Goal: Information Seeking & Learning: Learn about a topic

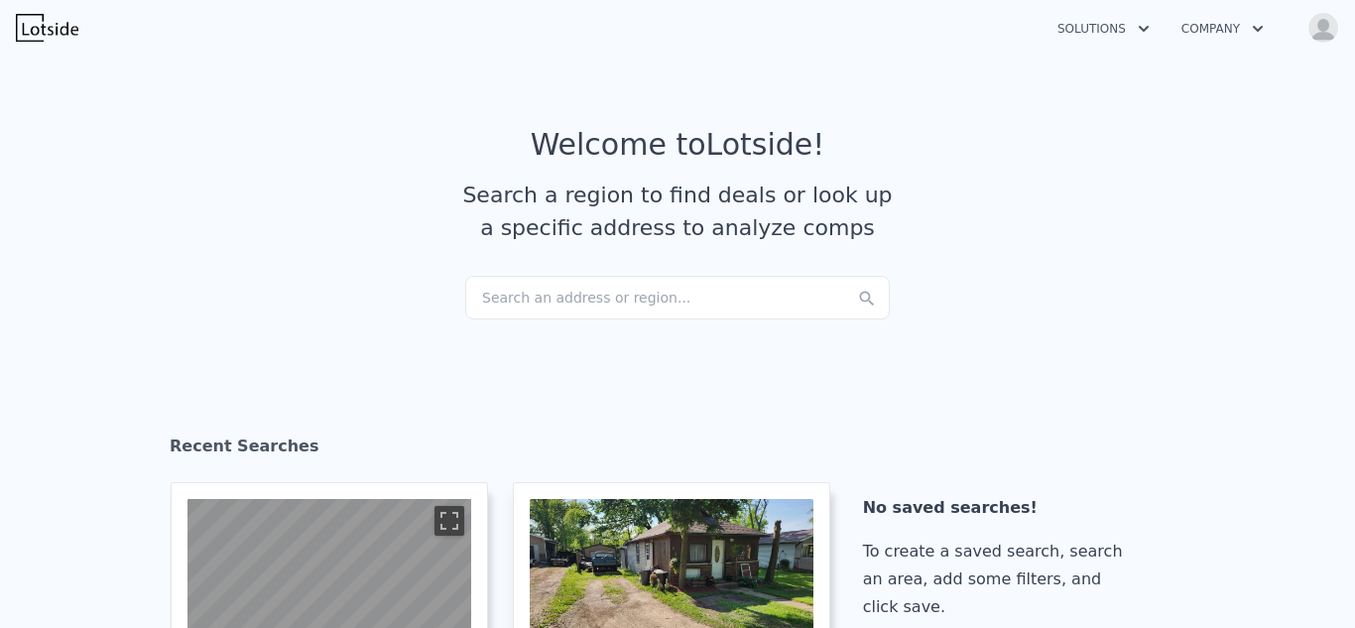
click at [1322, 36] on img "button" at bounding box center [1323, 28] width 32 height 32
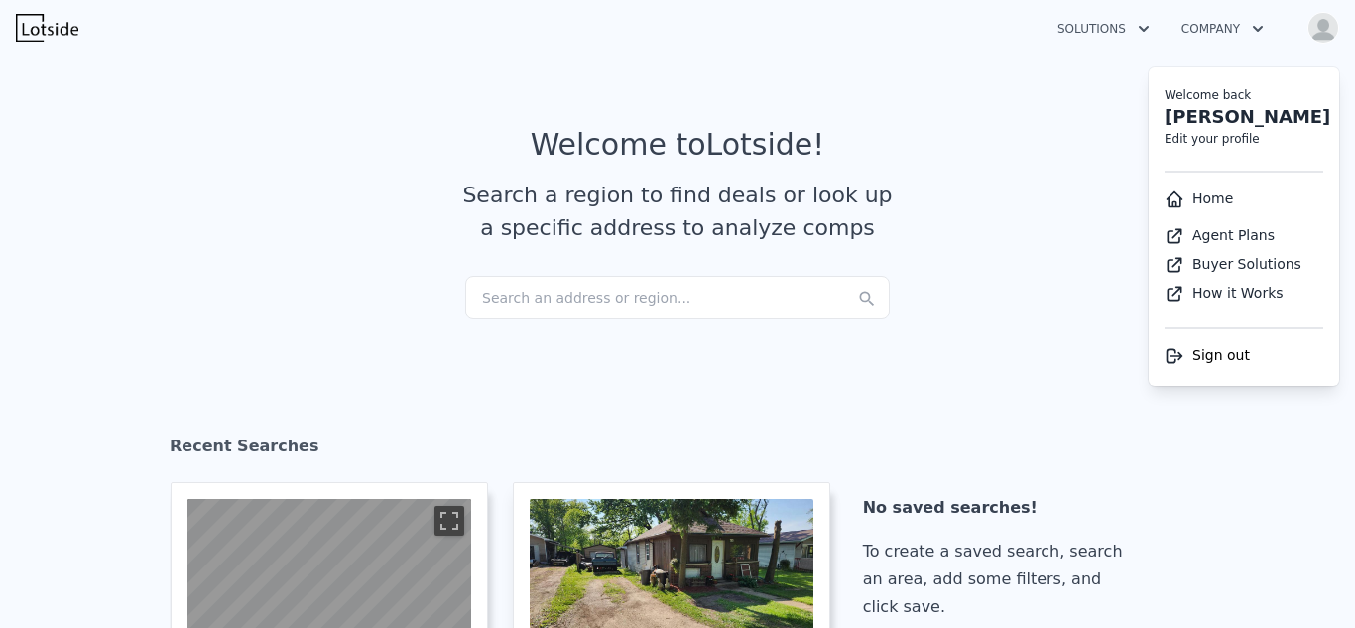
click at [646, 290] on div "Search an address or region..." at bounding box center [677, 298] width 425 height 44
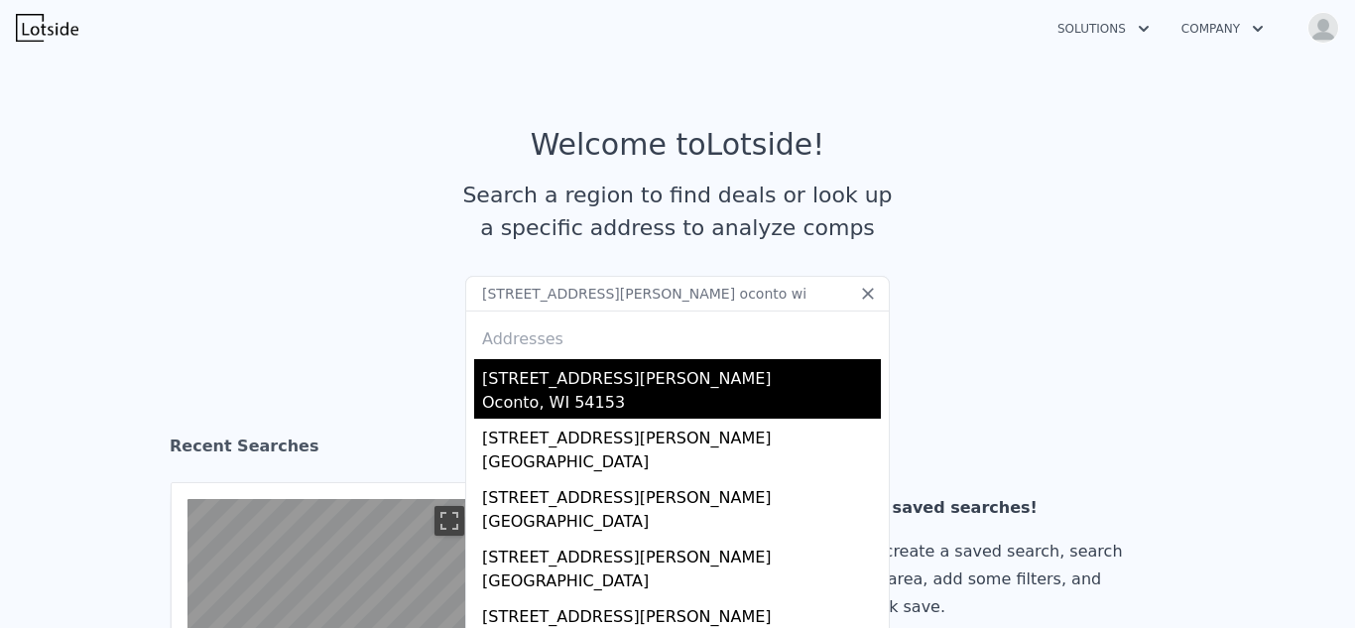
type input "[STREET_ADDRESS][PERSON_NAME] oconto wi"
click at [529, 395] on div "Oconto, WI 54153" at bounding box center [681, 405] width 399 height 28
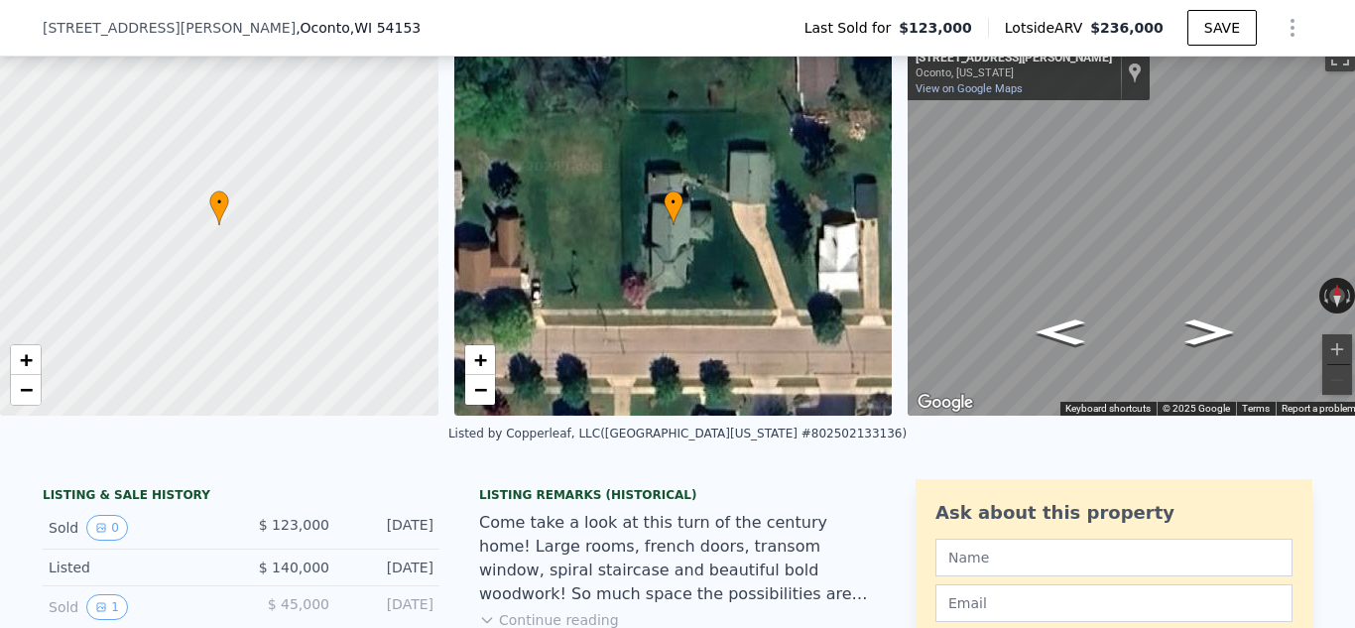
scroll to position [145, 0]
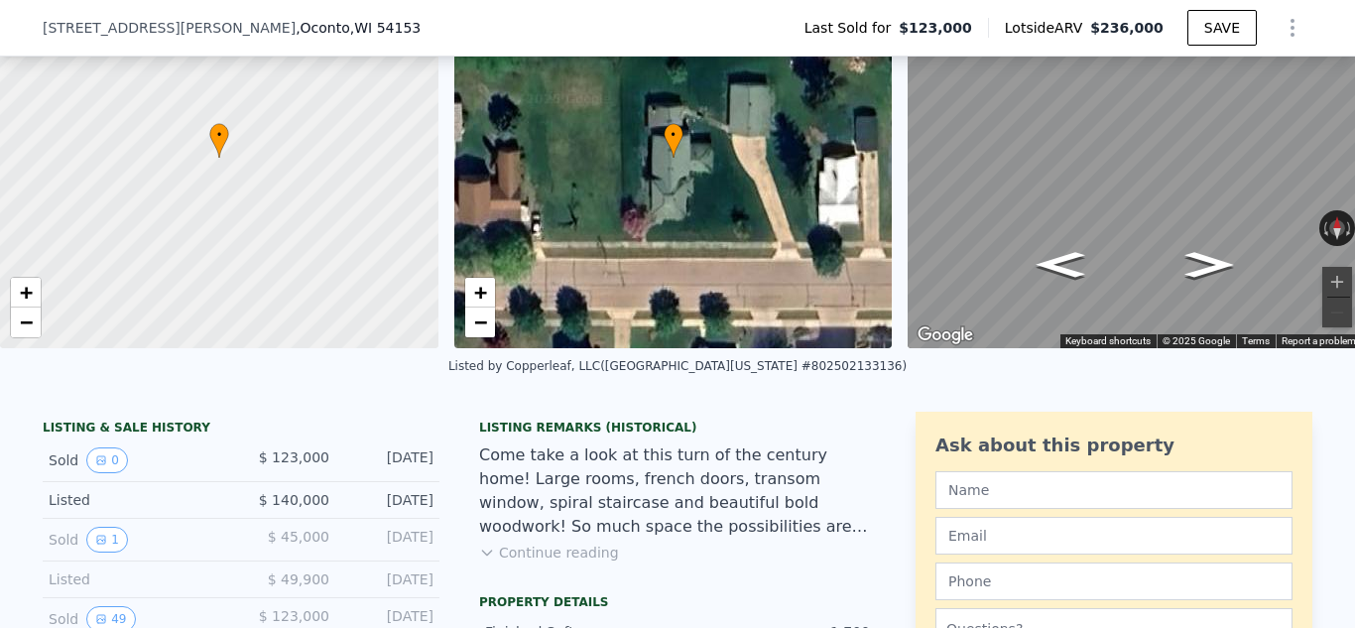
click at [593, 555] on button "Continue reading" at bounding box center [549, 553] width 140 height 20
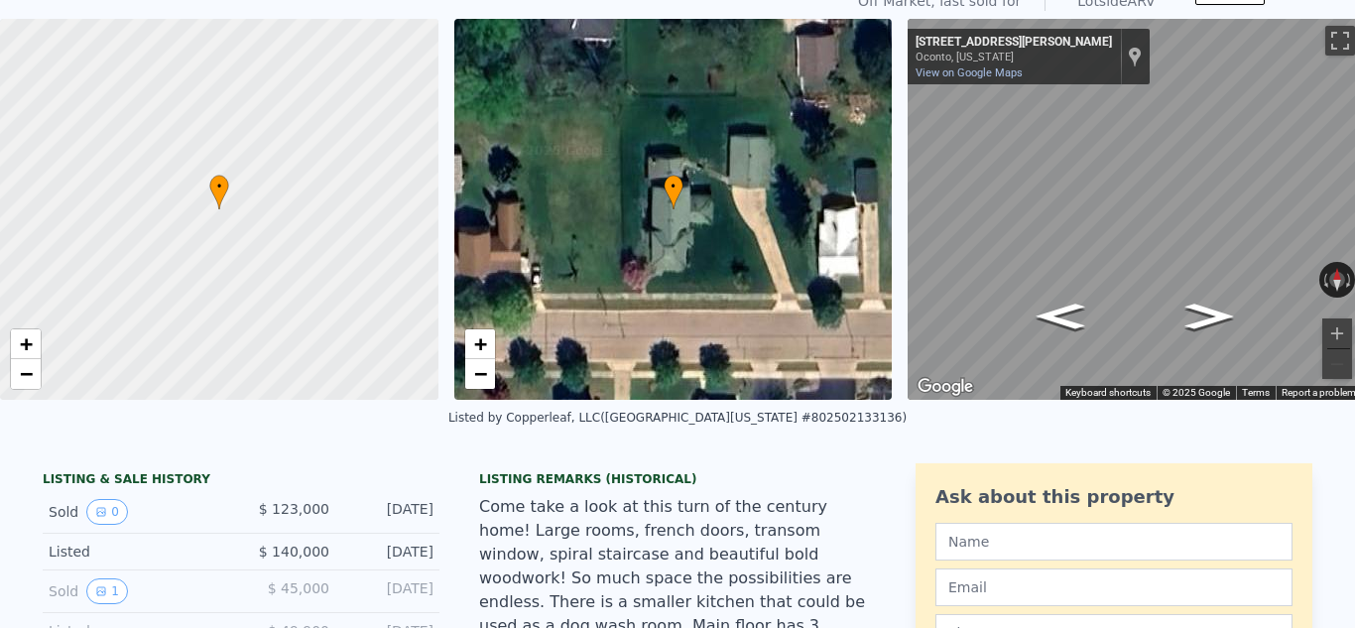
scroll to position [26, 0]
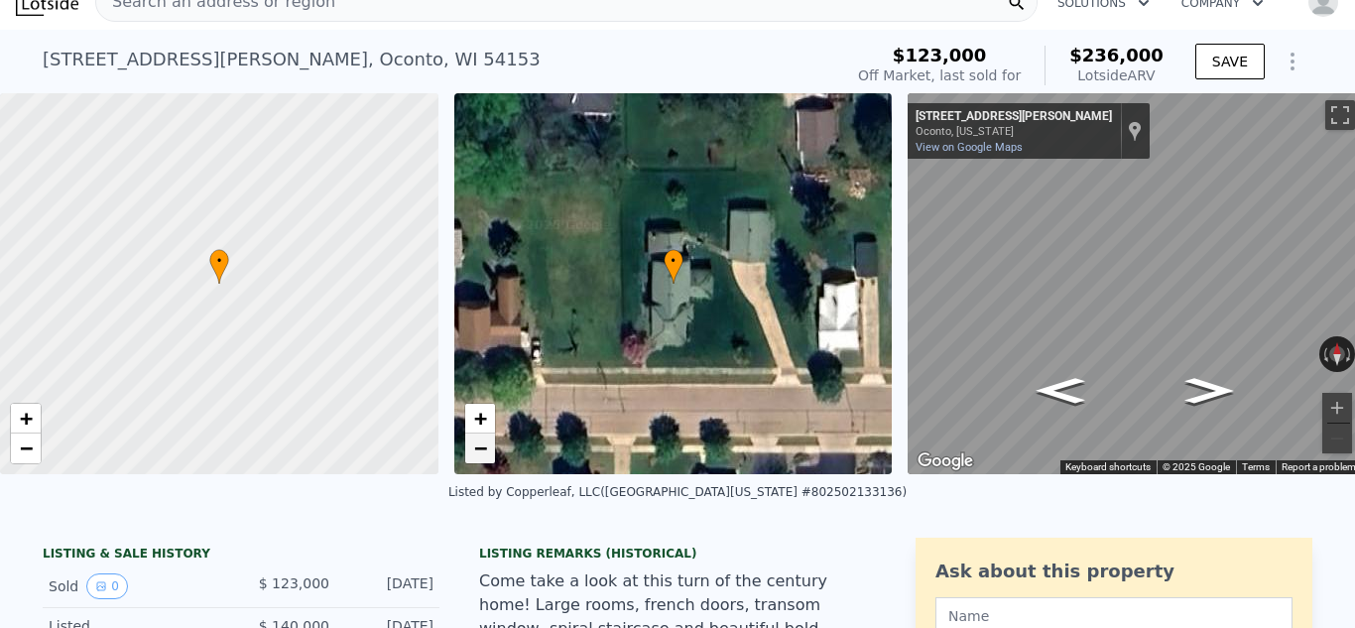
click at [480, 449] on span "−" at bounding box center [479, 447] width 13 height 25
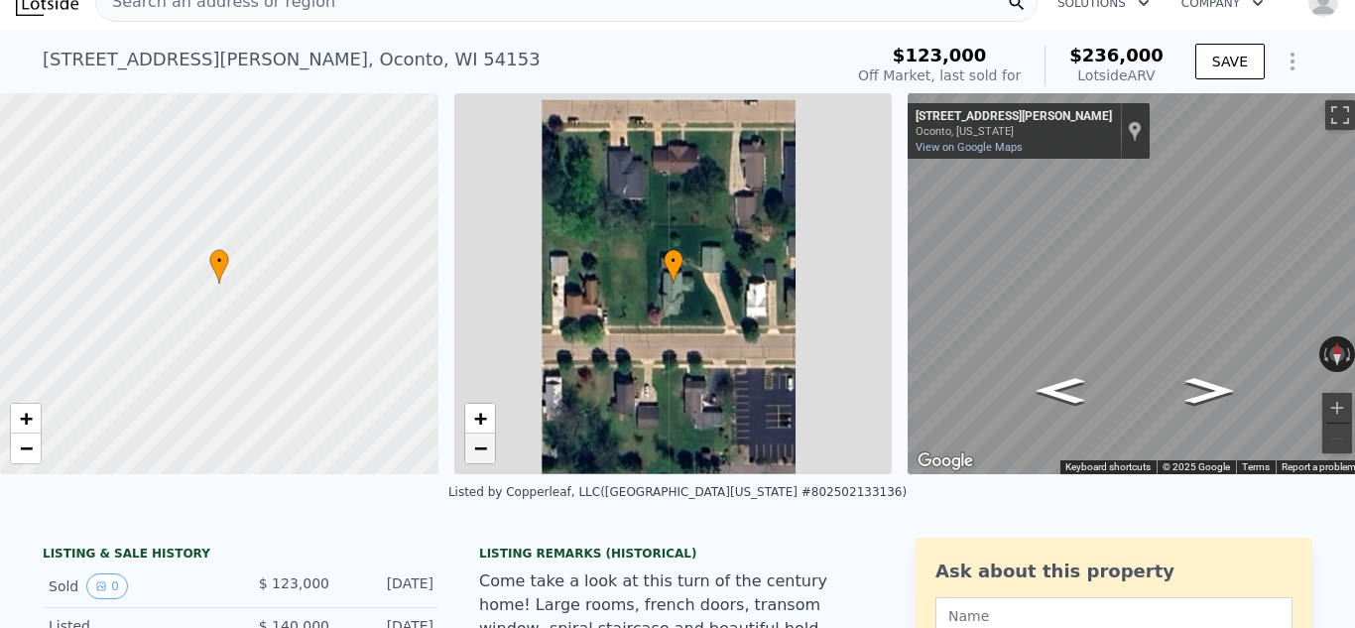
click at [480, 449] on span "−" at bounding box center [479, 447] width 13 height 25
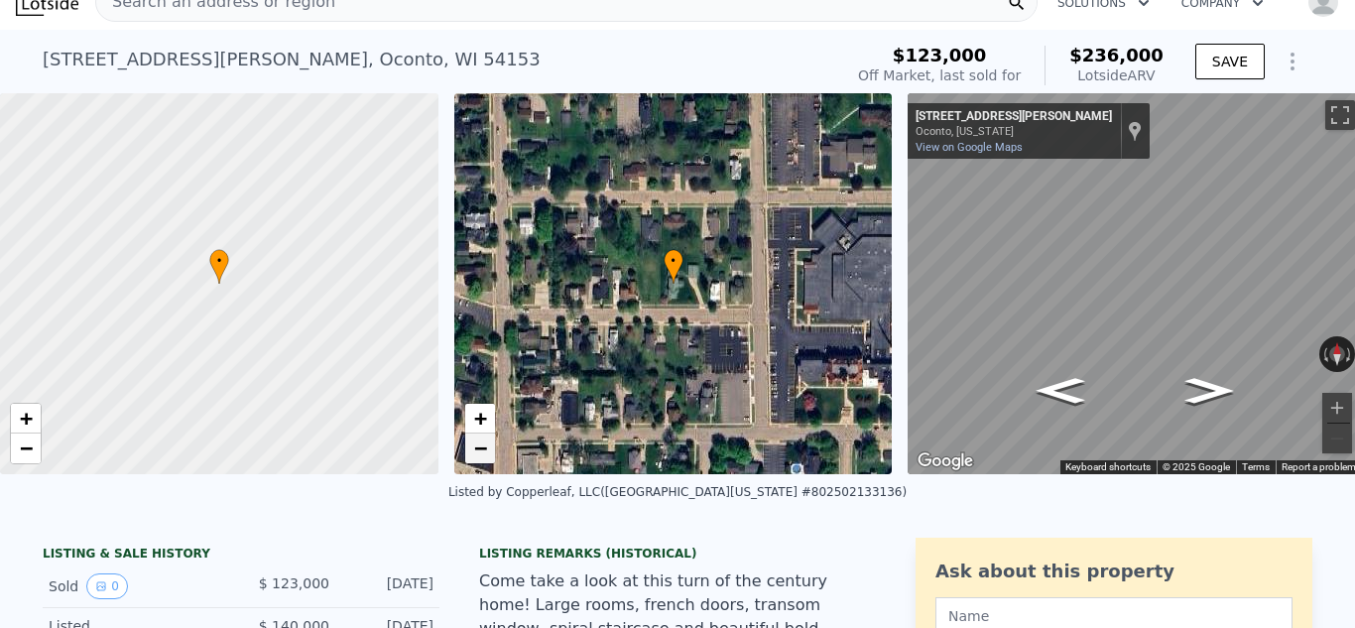
click at [480, 449] on span "−" at bounding box center [479, 447] width 13 height 25
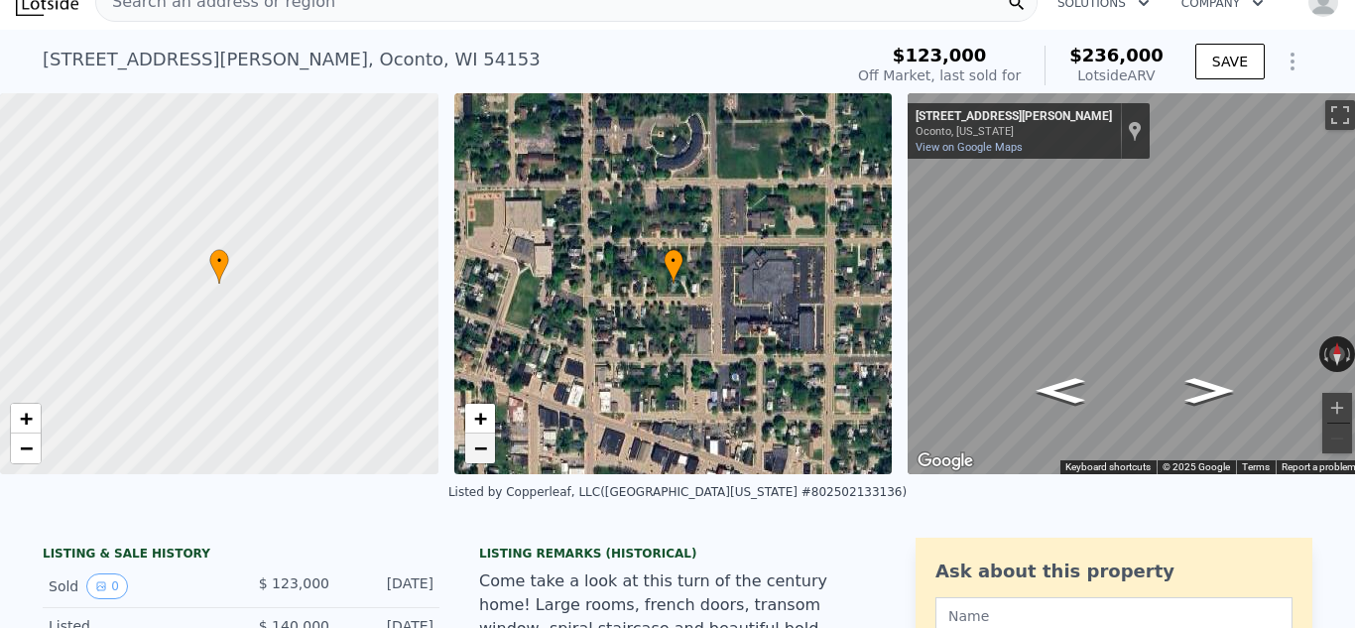
click at [480, 449] on span "−" at bounding box center [479, 447] width 13 height 25
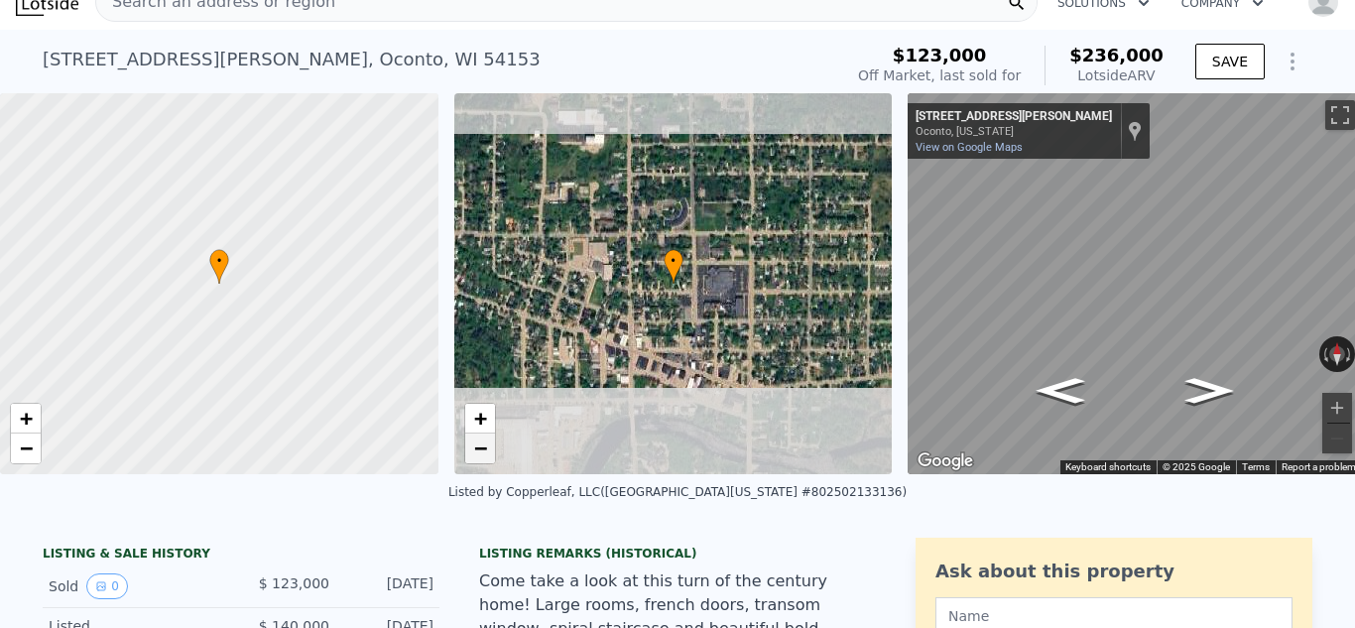
click at [480, 449] on span "−" at bounding box center [479, 447] width 13 height 25
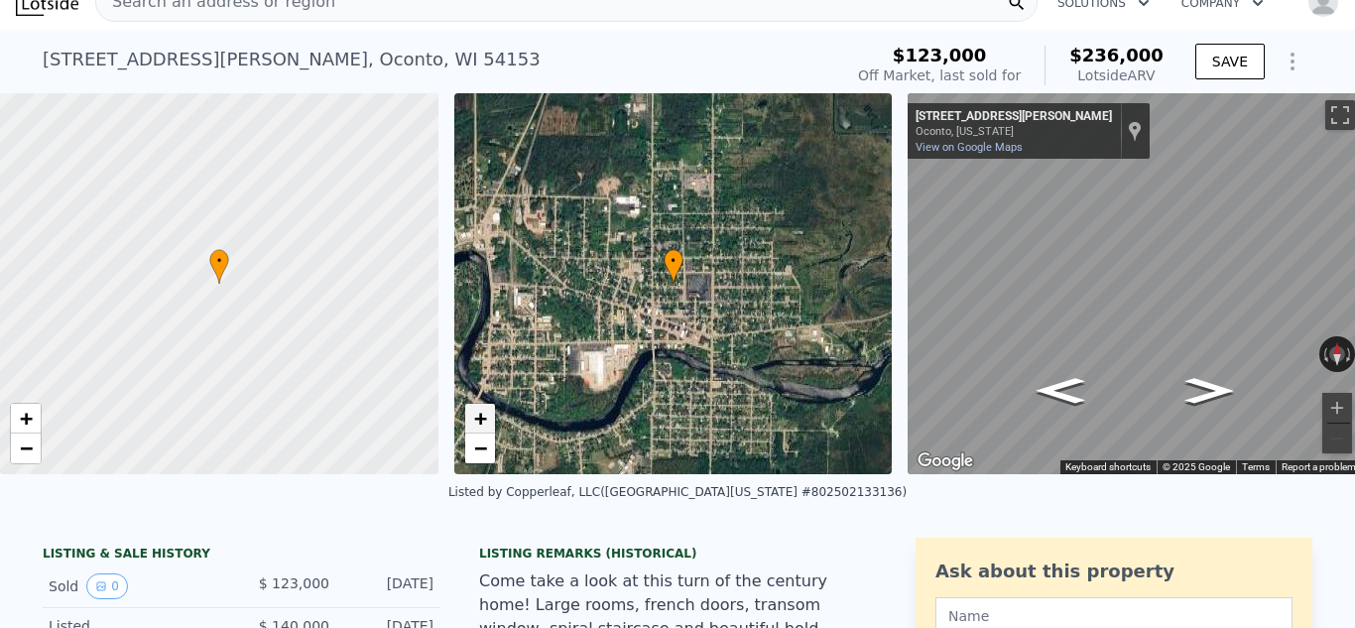
click at [481, 412] on span "+" at bounding box center [479, 418] width 13 height 25
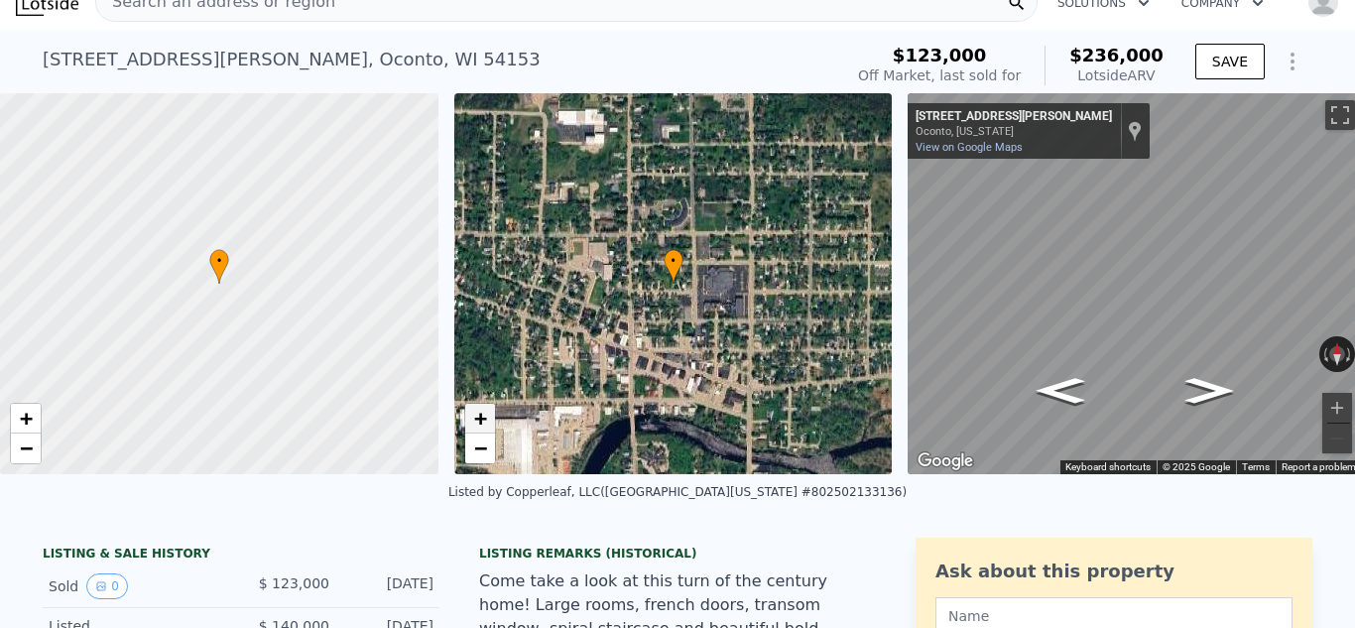
click at [481, 412] on span "+" at bounding box center [479, 418] width 13 height 25
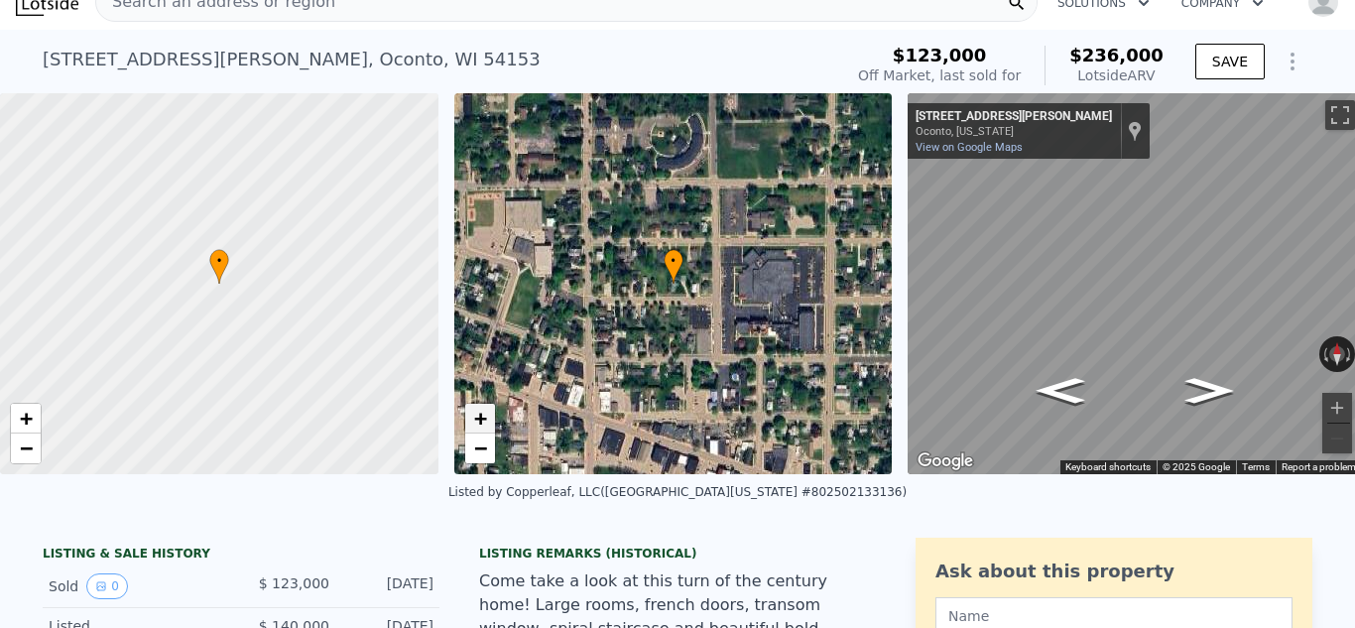
click at [481, 412] on span "+" at bounding box center [479, 418] width 13 height 25
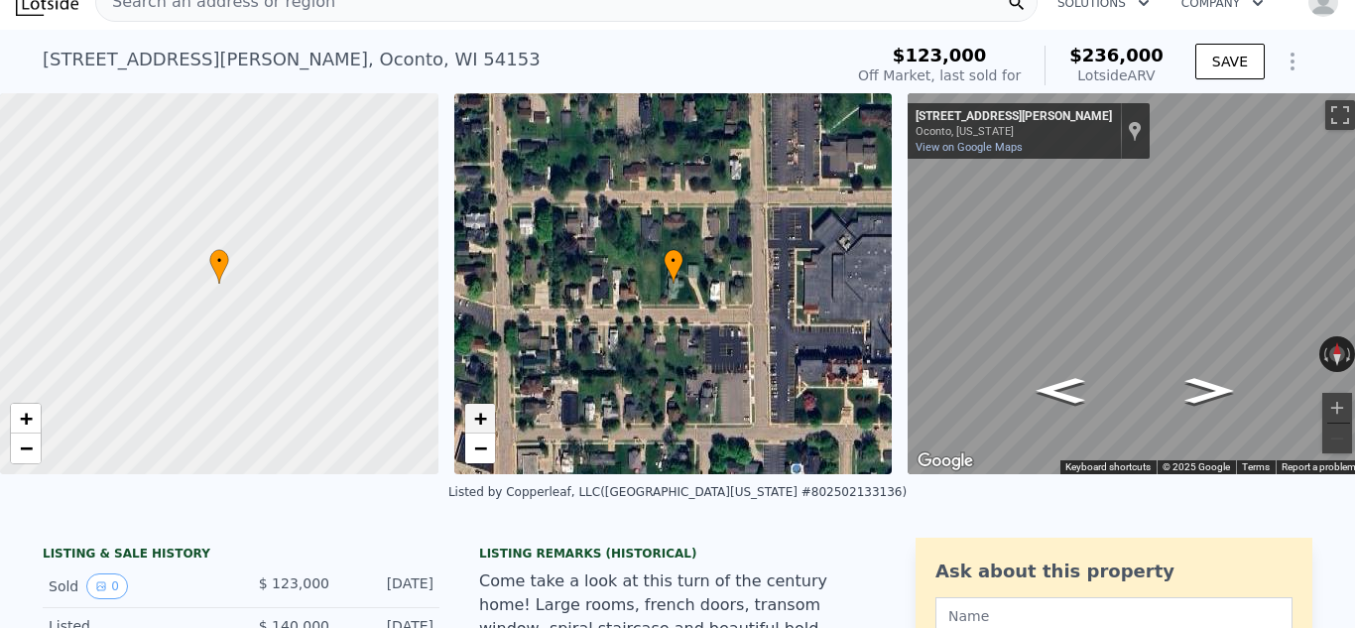
click at [481, 412] on span "+" at bounding box center [479, 418] width 13 height 25
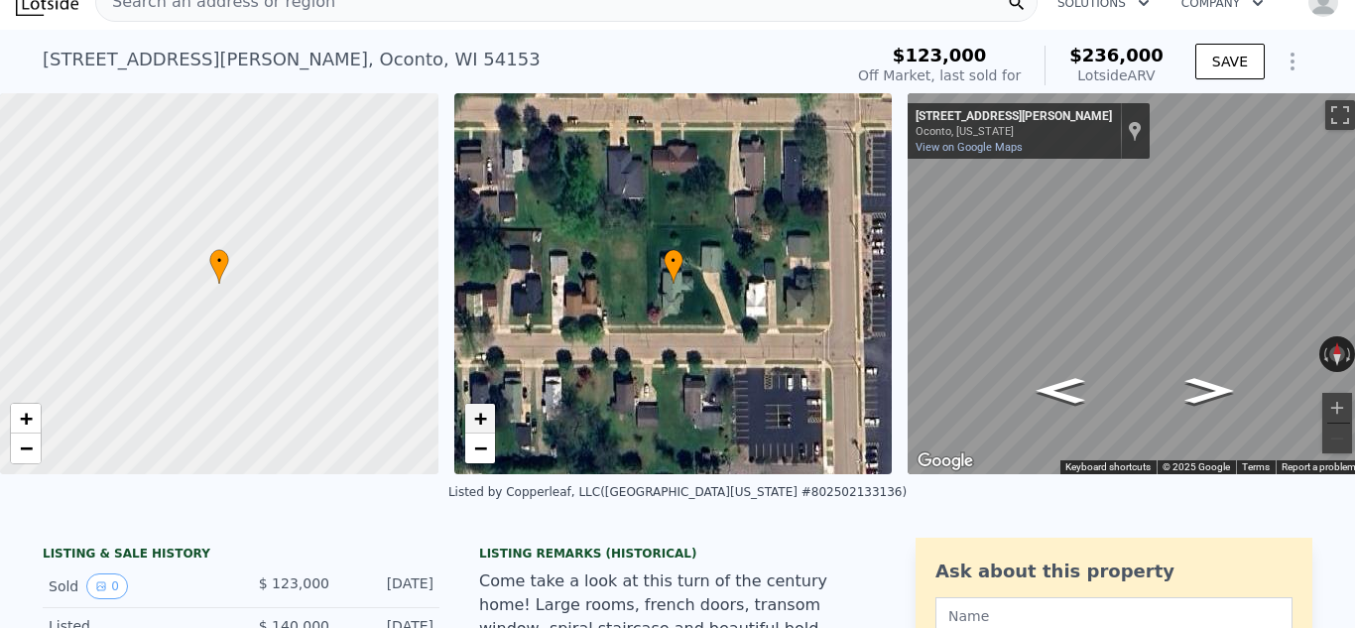
click at [481, 412] on span "+" at bounding box center [479, 418] width 13 height 25
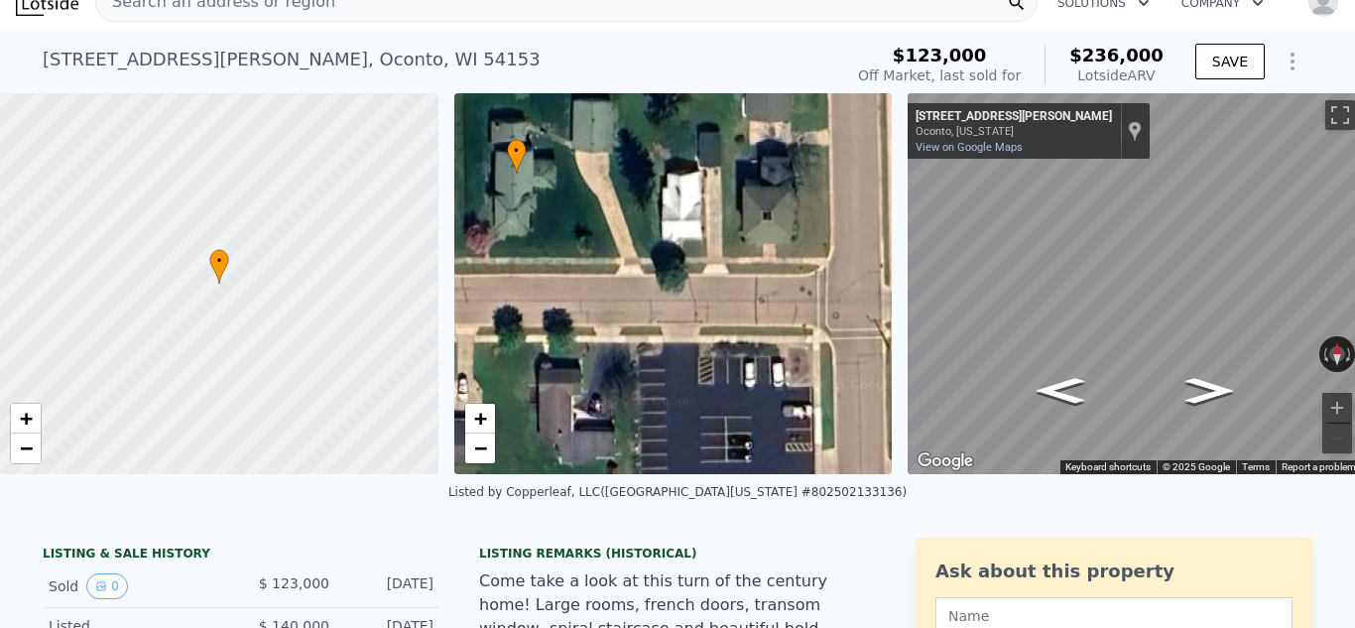
drag, startPoint x: 543, startPoint y: 267, endPoint x: 386, endPoint y: 157, distance: 191.5
click at [386, 157] on div "• + − • + − ← Move left → Move right ↑ Move up ↓ Move down + Zoom in - Zoom out…" at bounding box center [677, 283] width 1355 height 381
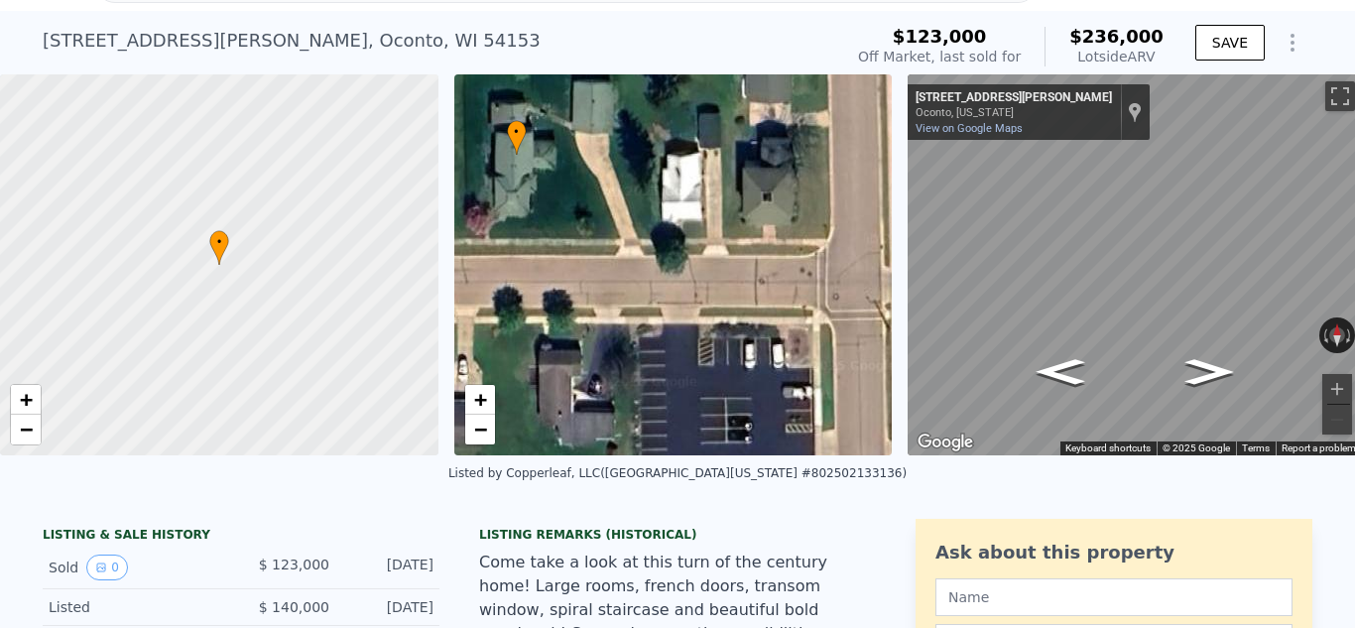
scroll to position [46, 0]
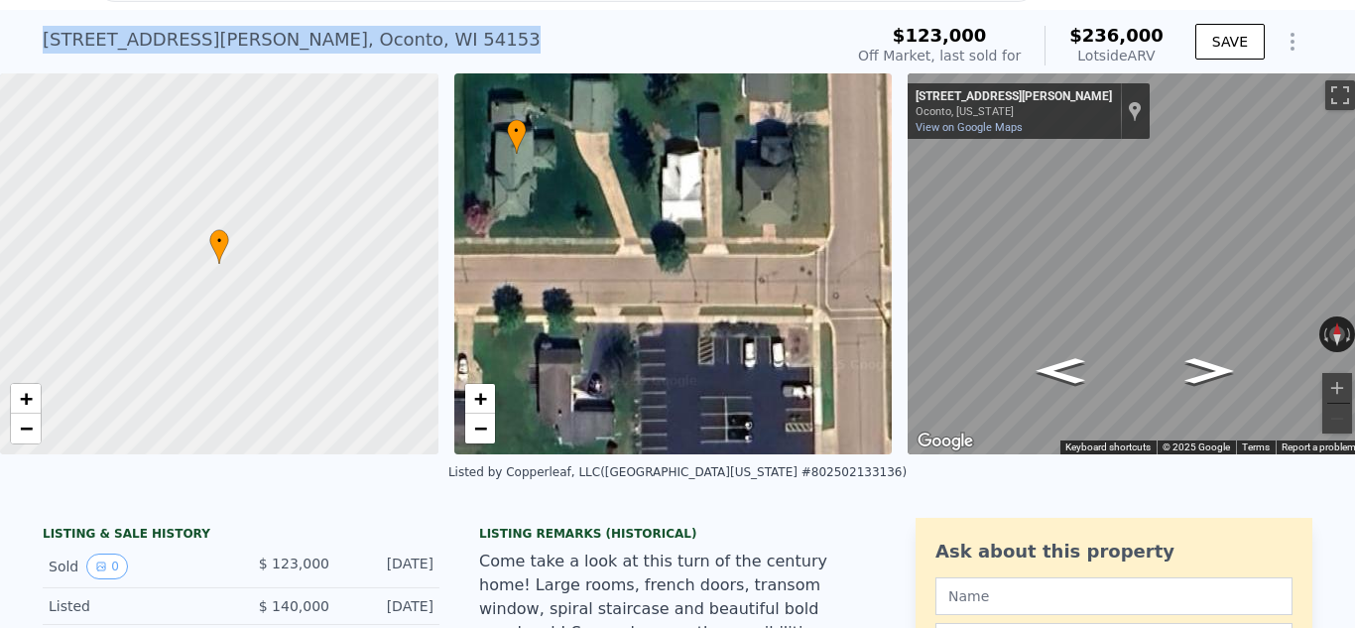
drag, startPoint x: 43, startPoint y: 43, endPoint x: 305, endPoint y: 32, distance: 262.1
click at [305, 32] on div "[STREET_ADDRESS][PERSON_NAME]" at bounding box center [292, 40] width 498 height 28
copy div "[STREET_ADDRESS][PERSON_NAME]"
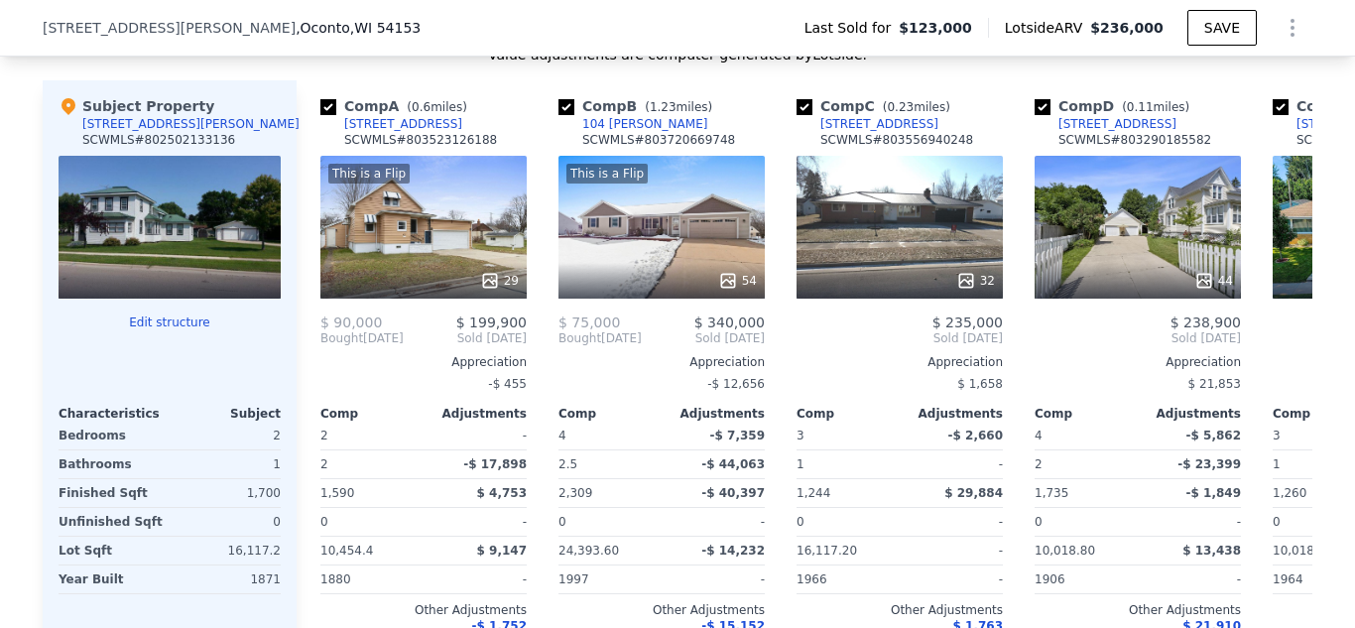
scroll to position [2105, 0]
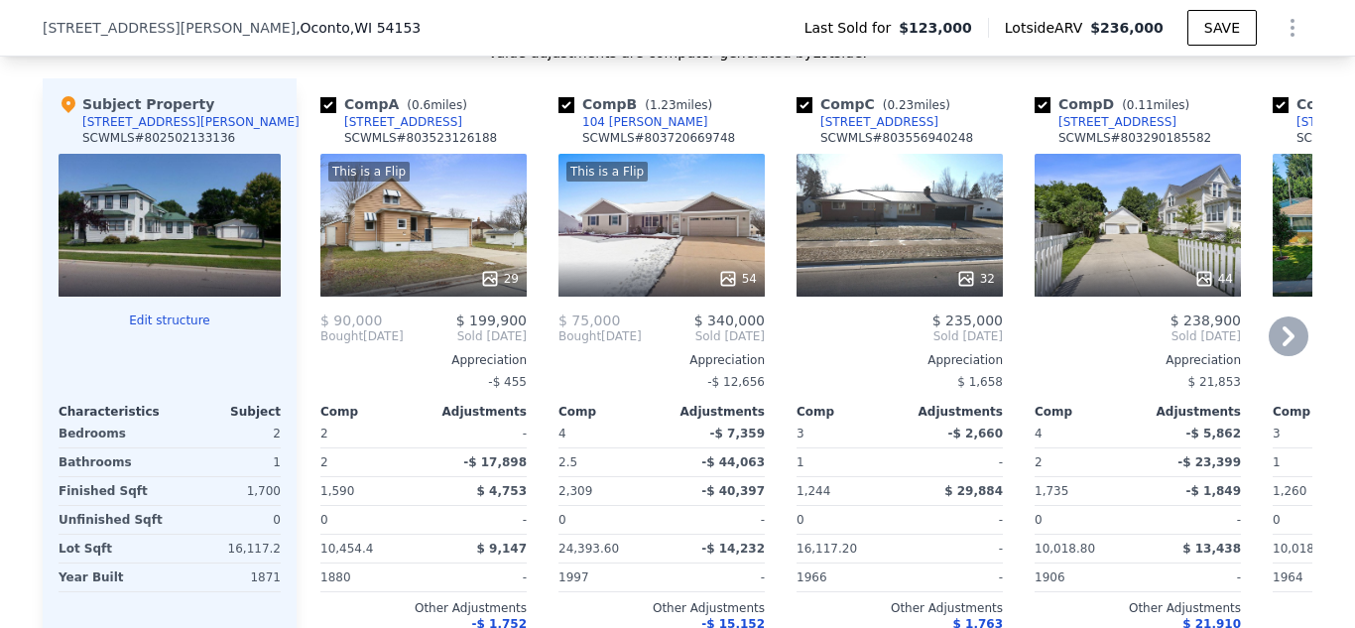
click at [1279, 334] on icon at bounding box center [1289, 336] width 40 height 40
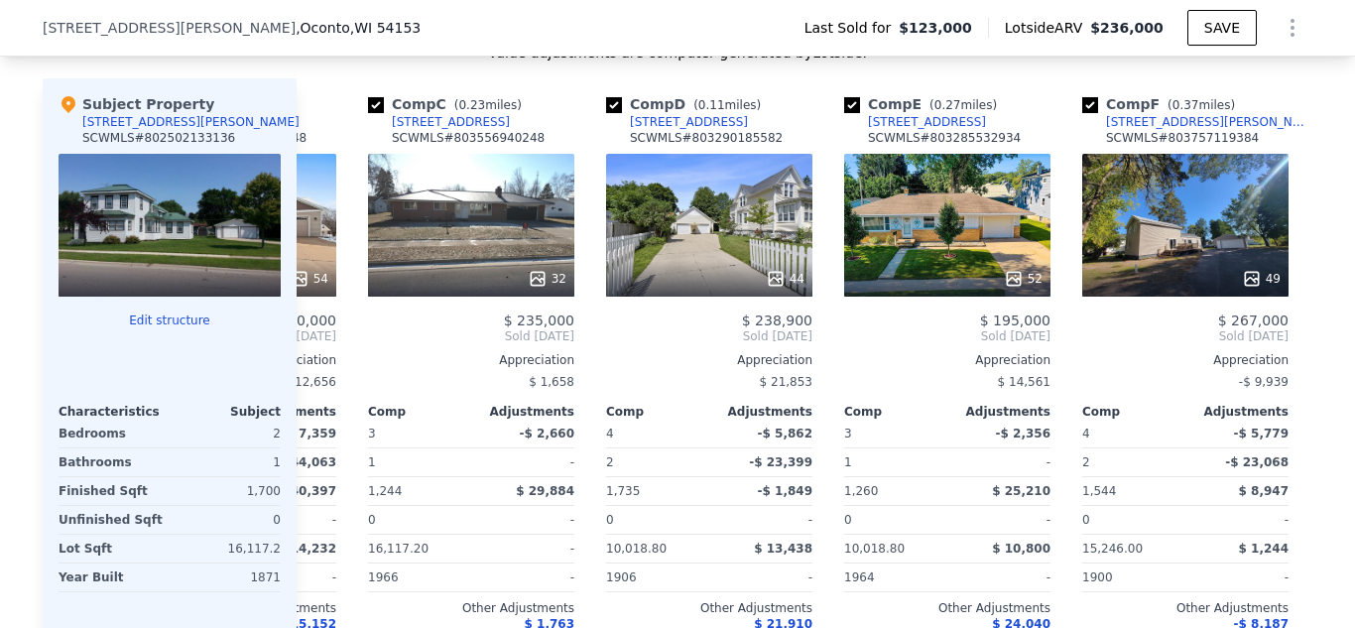
scroll to position [0, 476]
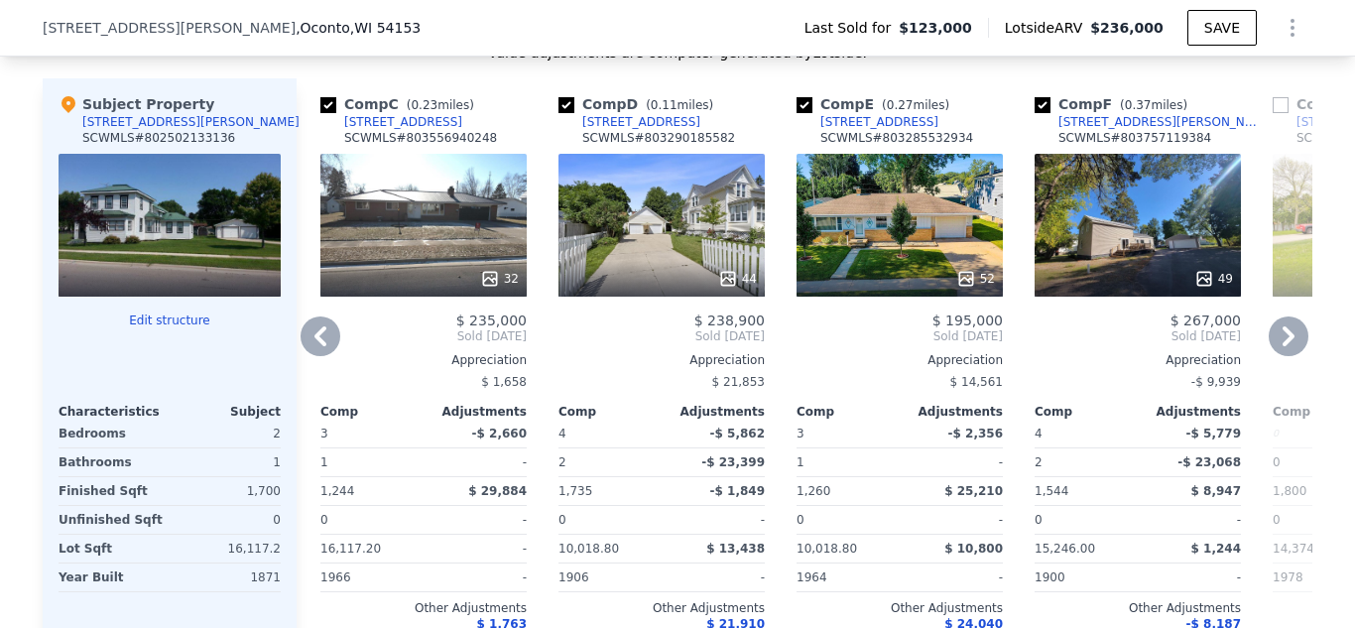
click at [1281, 335] on icon at bounding box center [1289, 336] width 40 height 40
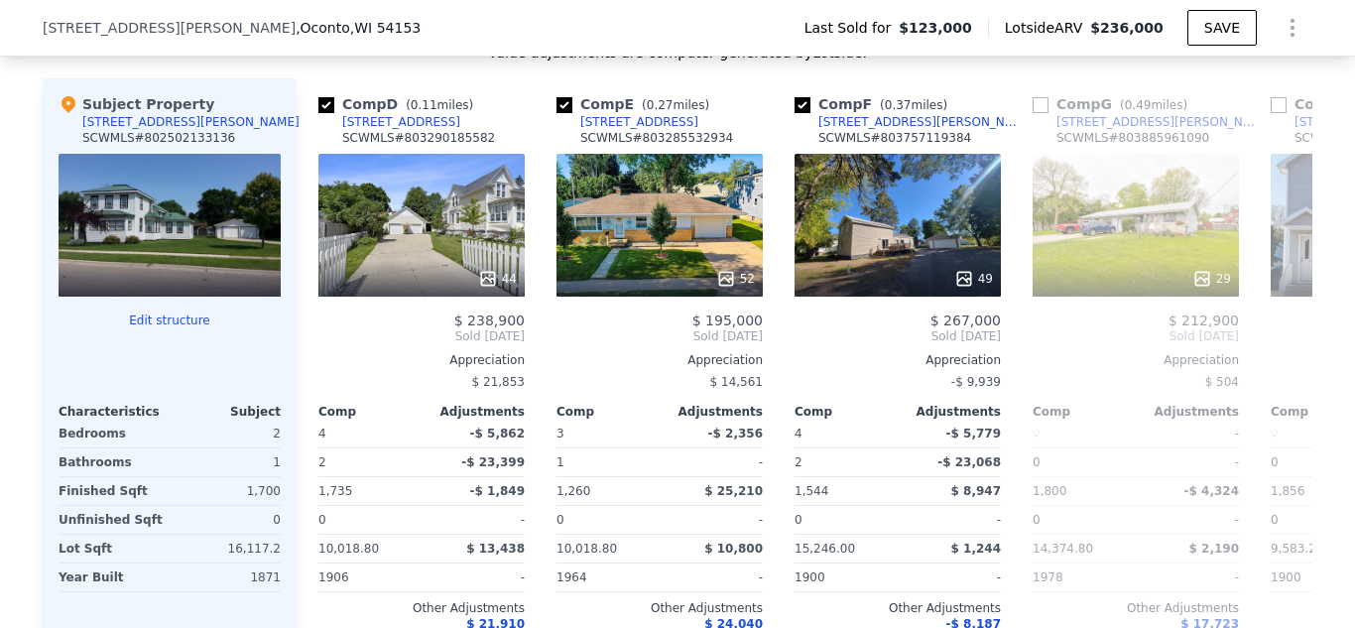
scroll to position [0, 952]
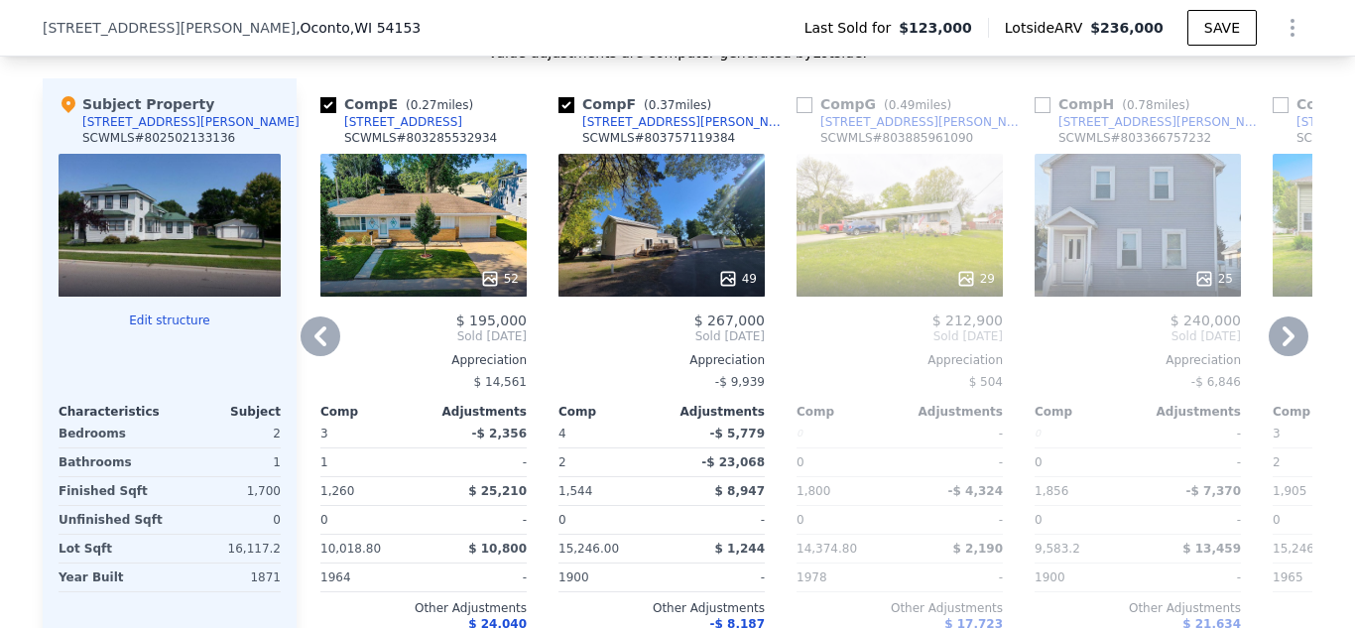
click at [317, 335] on icon at bounding box center [320, 336] width 12 height 20
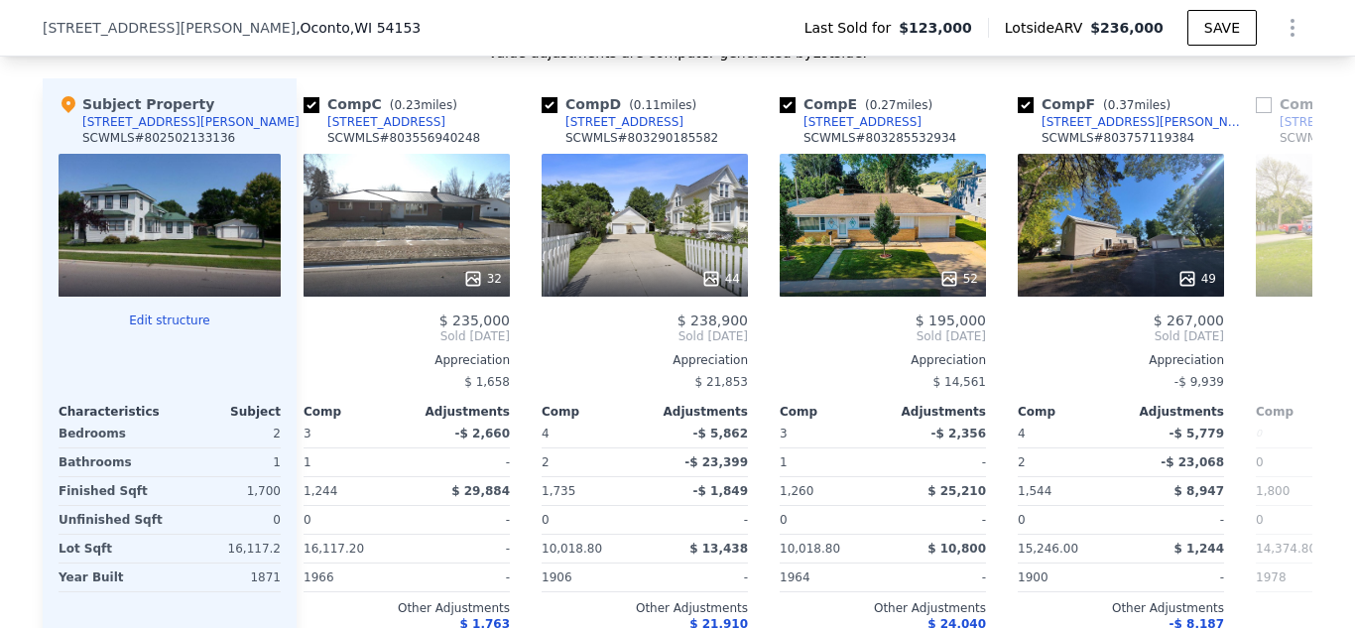
scroll to position [0, 476]
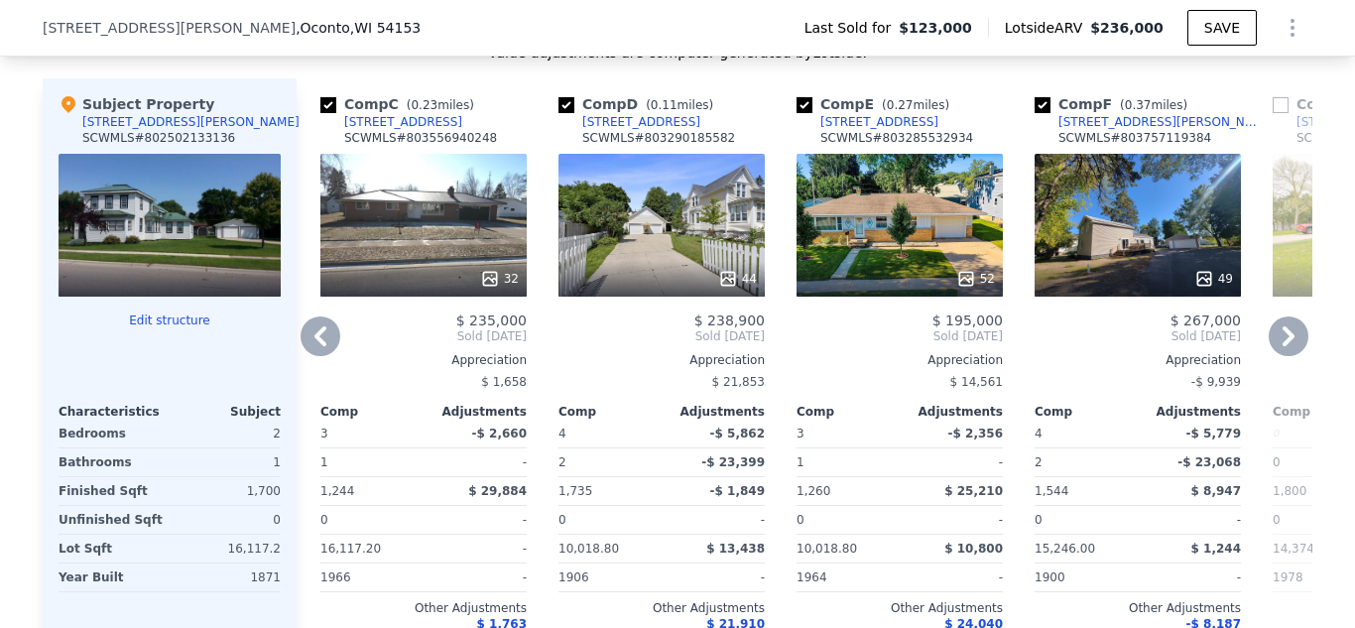
click at [317, 335] on icon at bounding box center [320, 336] width 12 height 20
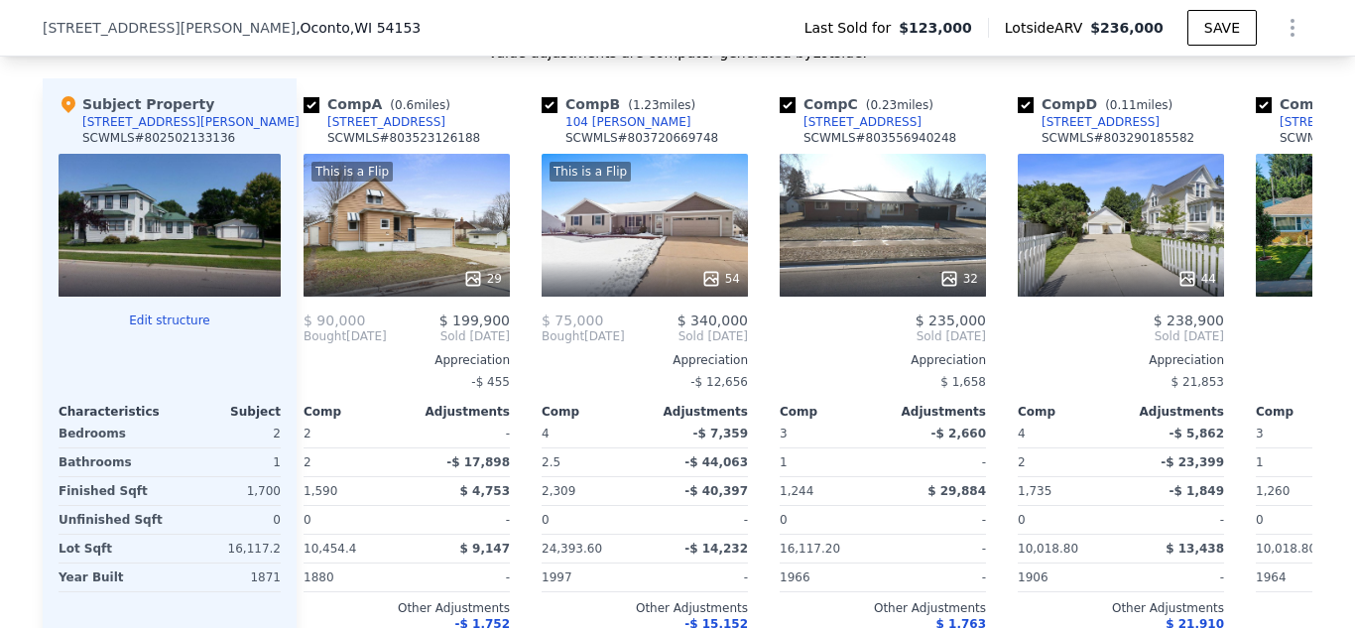
scroll to position [0, 0]
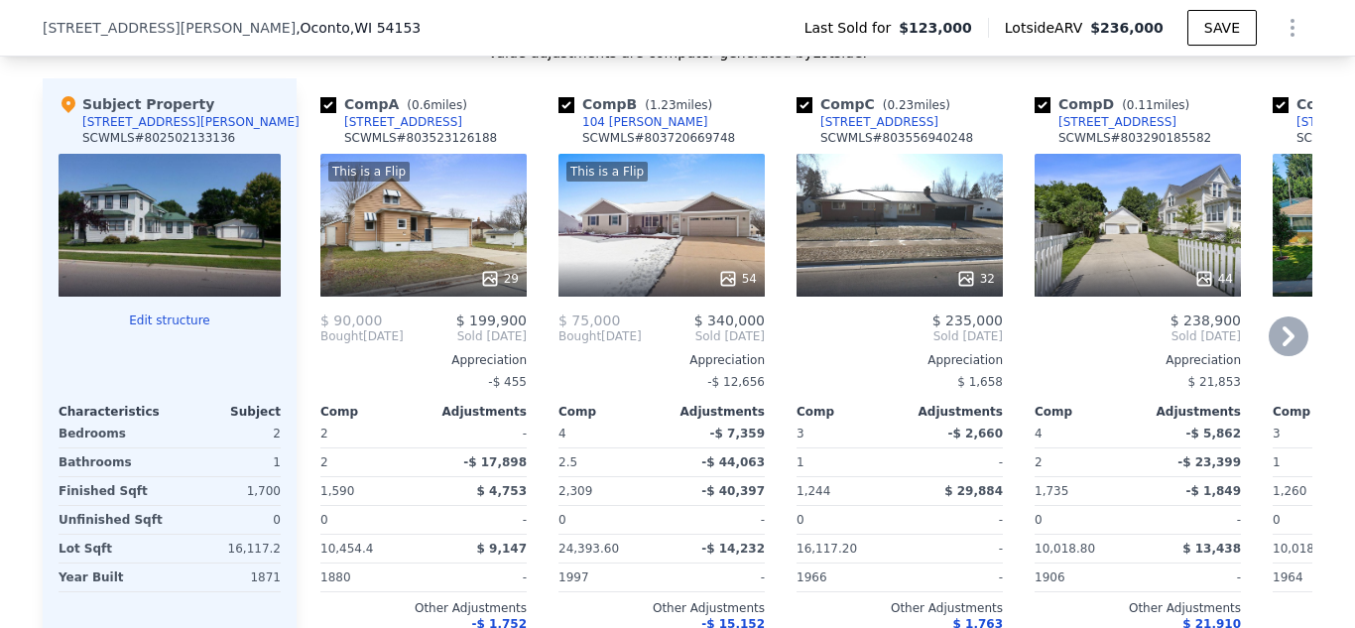
click at [317, 335] on div "Comp A ( 0.6 miles) [STREET_ADDRESS] # 803523126188 This is a Flip 29 $ 90,000 …" at bounding box center [423, 382] width 222 height 609
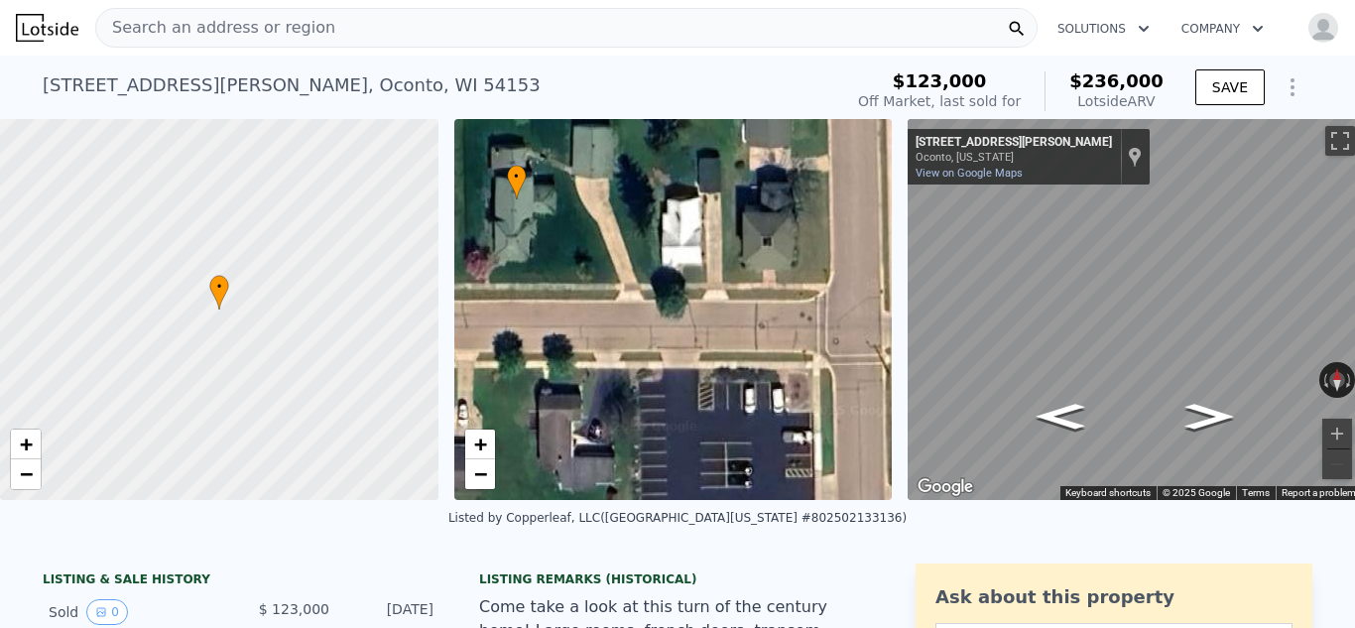
click at [339, 33] on div "Search an address or region" at bounding box center [566, 28] width 942 height 40
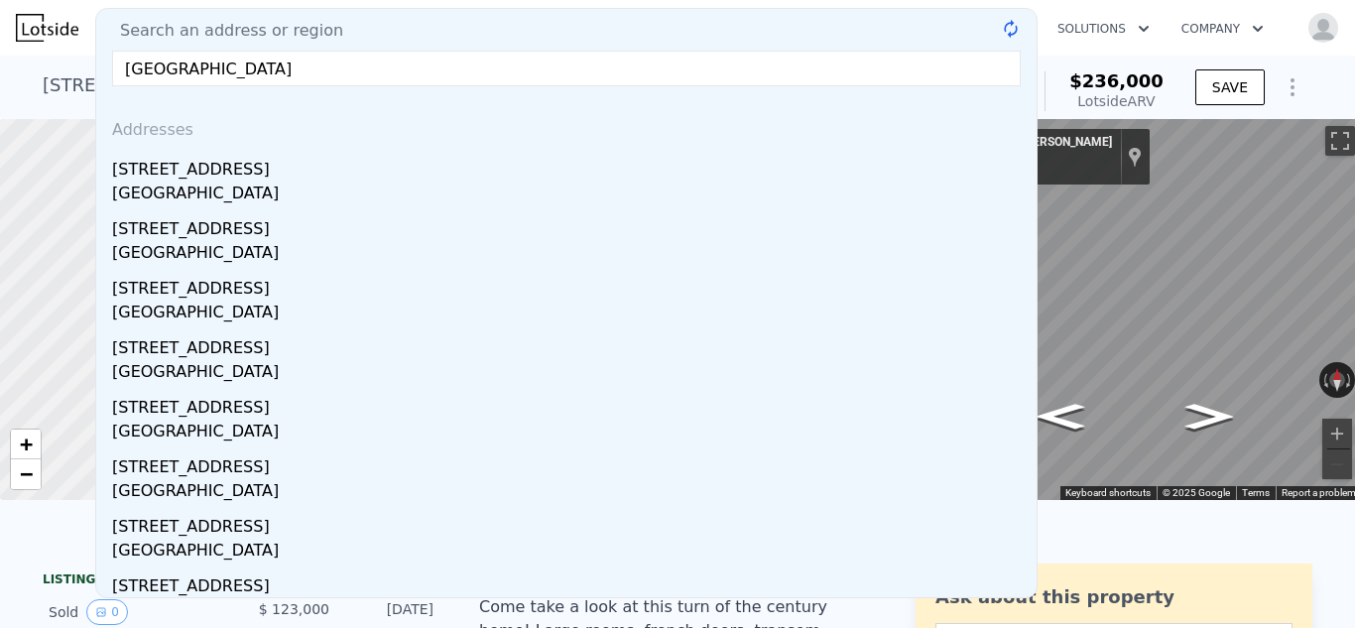
type input "[GEOGRAPHIC_DATA]"
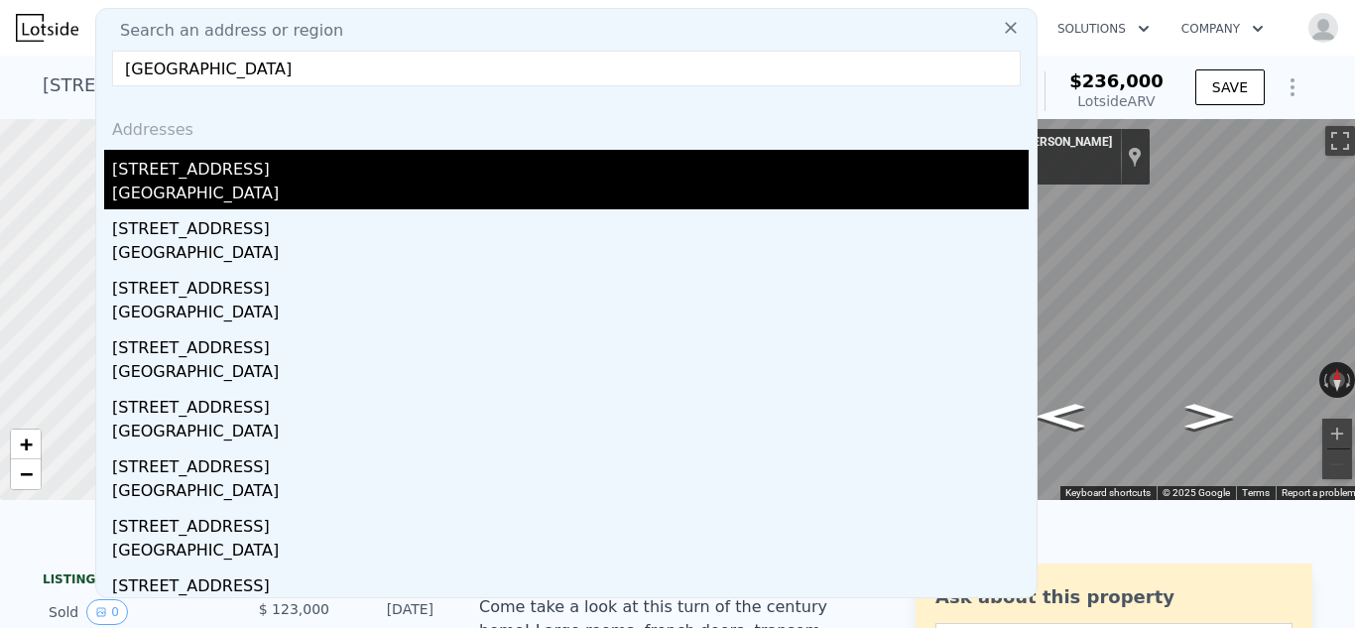
click at [273, 174] on div "[STREET_ADDRESS]" at bounding box center [570, 166] width 917 height 32
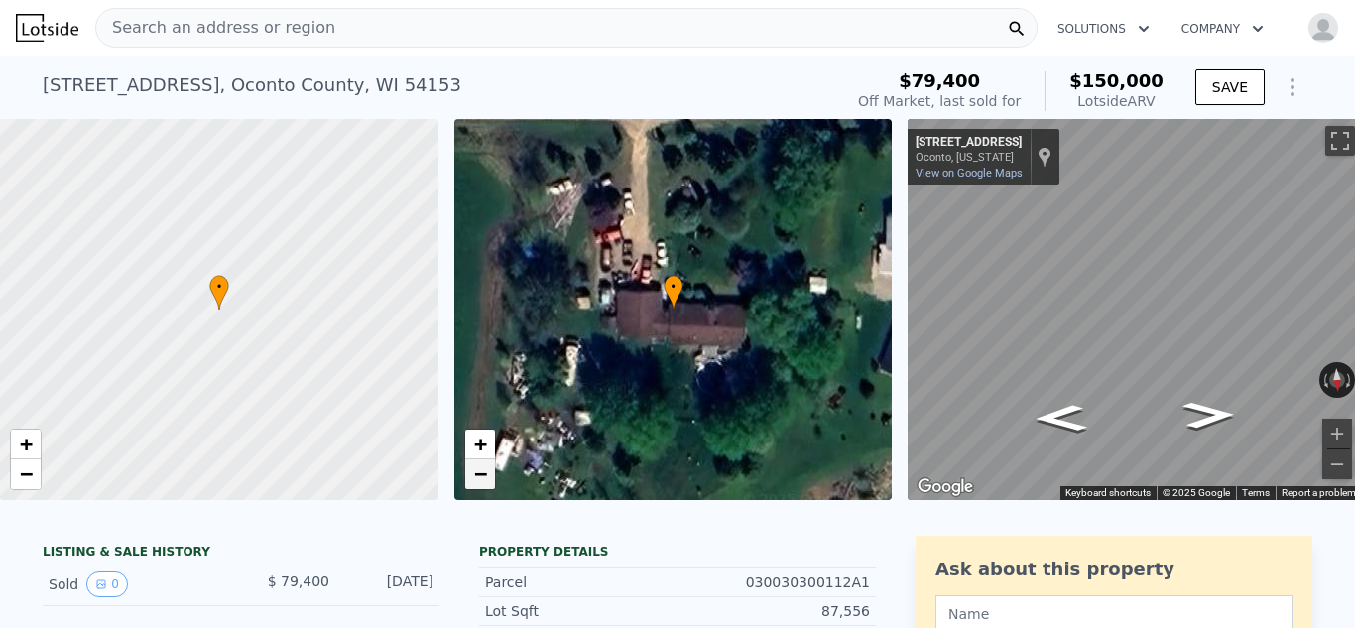
click at [474, 469] on span "−" at bounding box center [479, 473] width 13 height 25
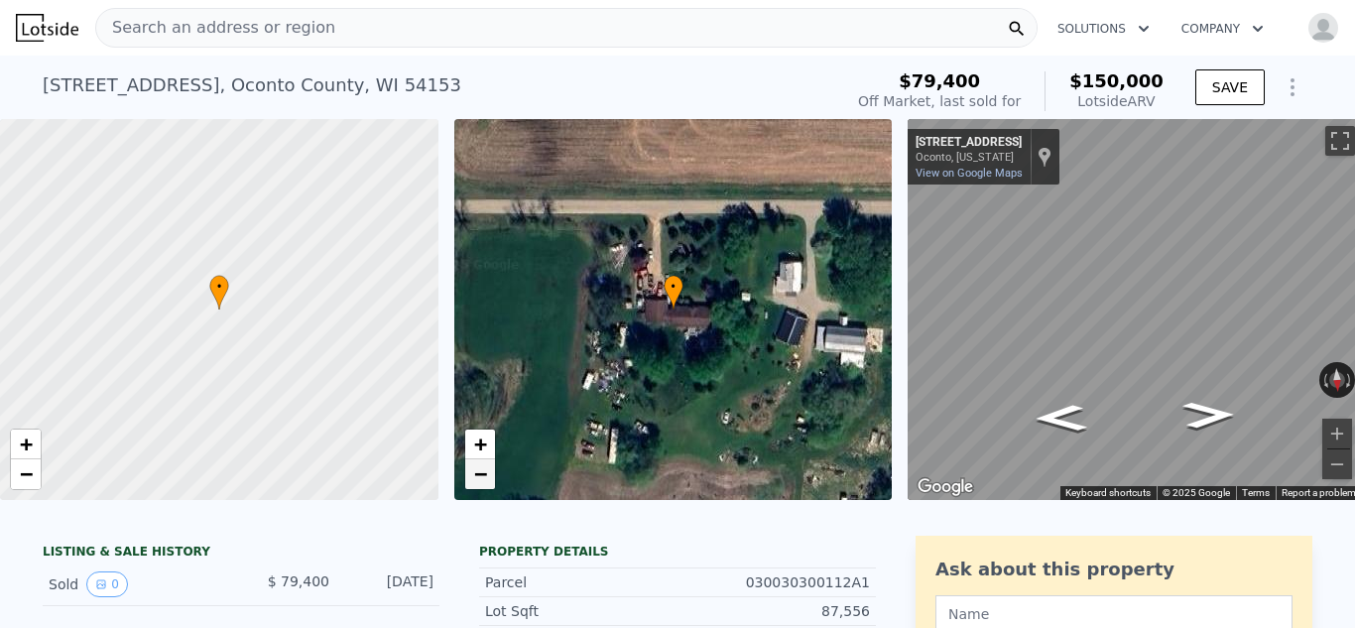
click at [474, 469] on span "−" at bounding box center [479, 473] width 13 height 25
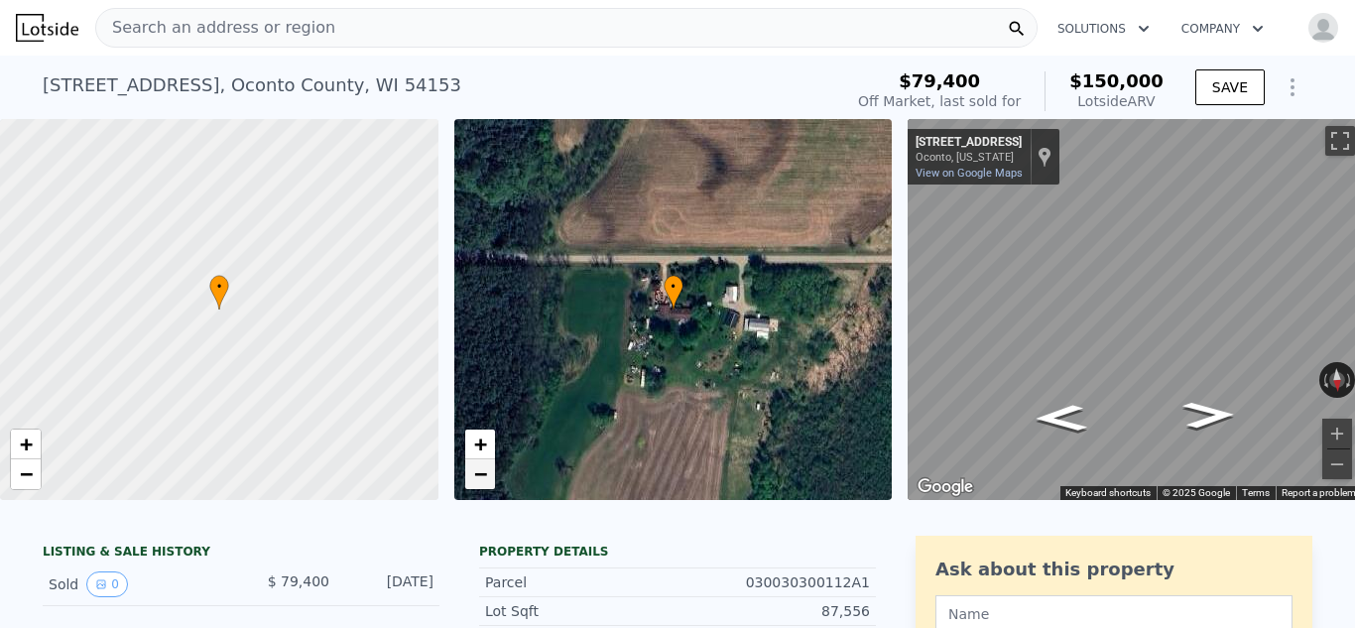
click at [474, 469] on span "−" at bounding box center [479, 473] width 13 height 25
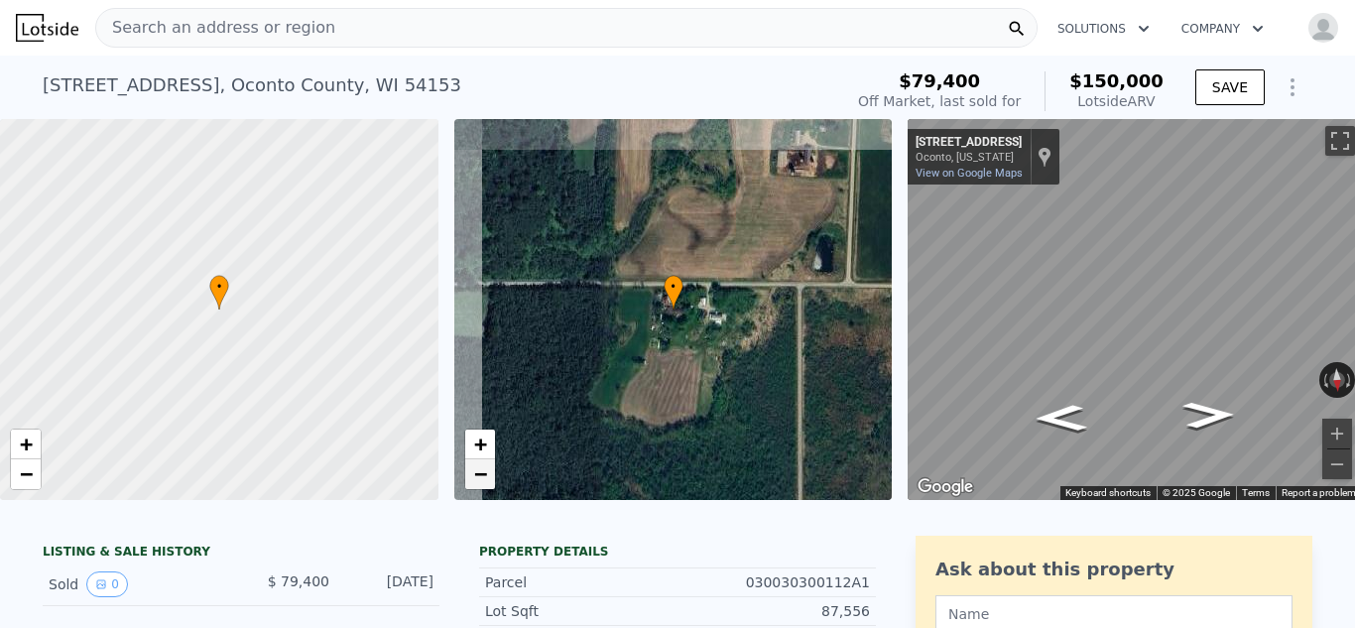
click at [474, 469] on span "−" at bounding box center [479, 473] width 13 height 25
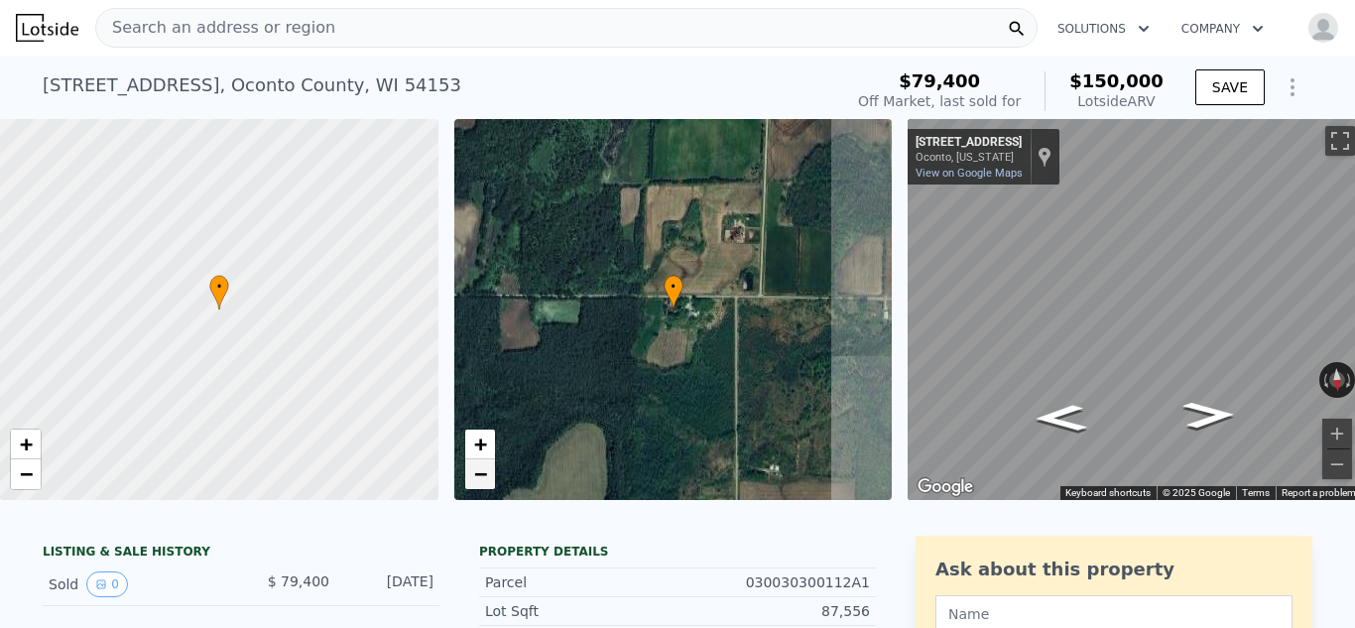
click at [474, 469] on span "−" at bounding box center [479, 473] width 13 height 25
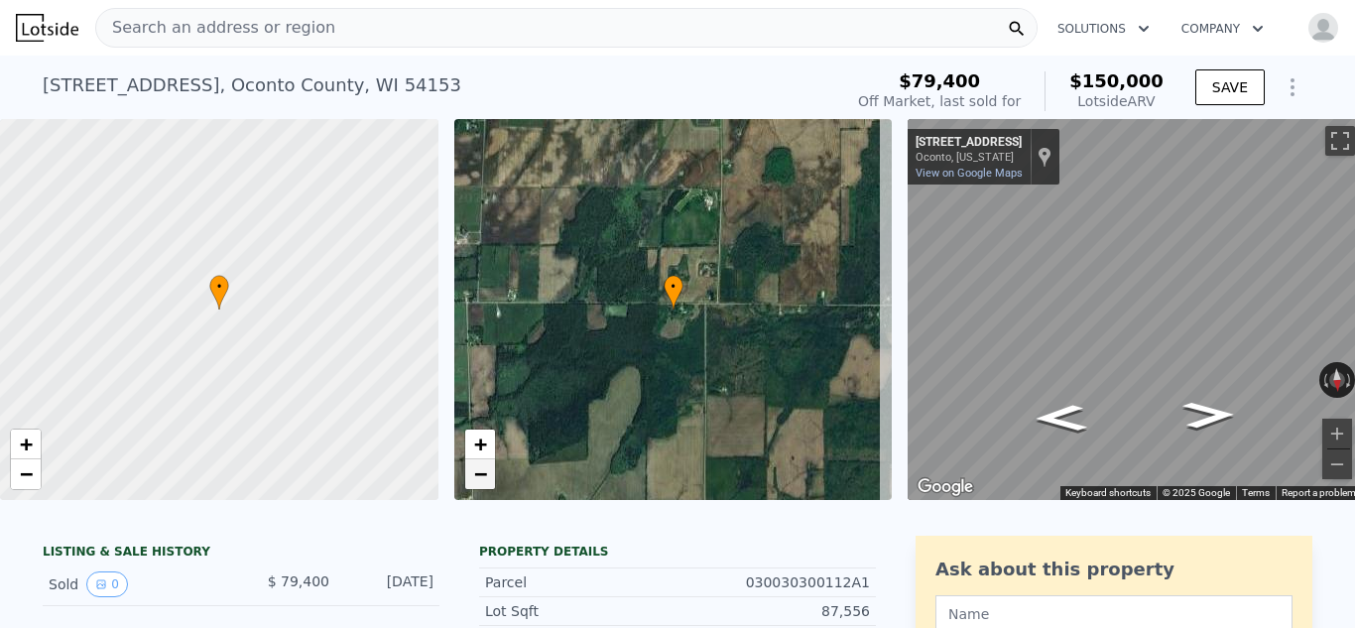
click at [474, 469] on span "−" at bounding box center [479, 473] width 13 height 25
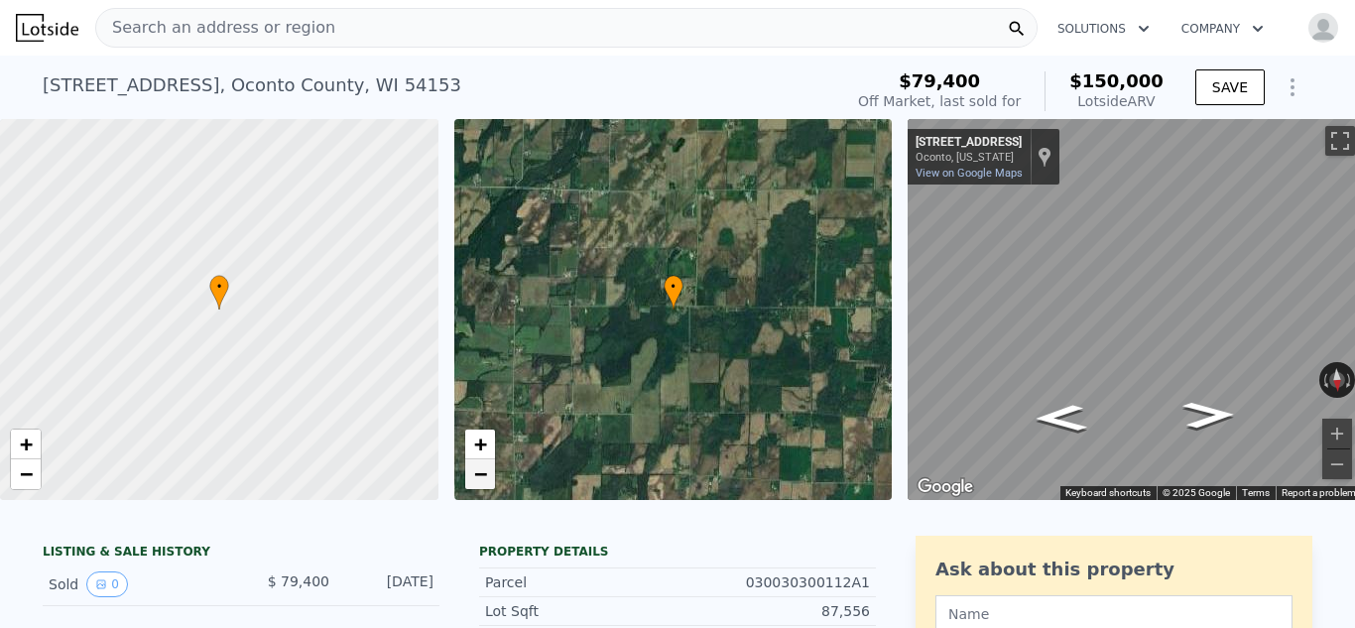
click at [474, 469] on span "−" at bounding box center [479, 473] width 13 height 25
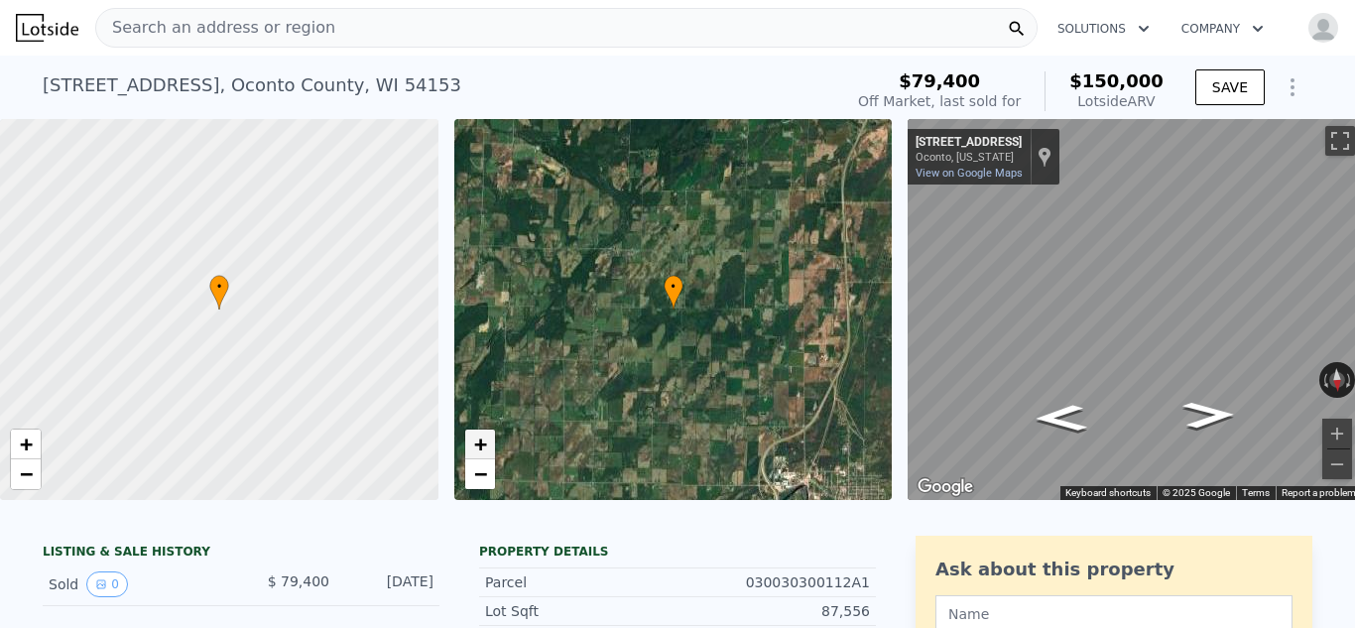
click at [484, 445] on span "+" at bounding box center [479, 443] width 13 height 25
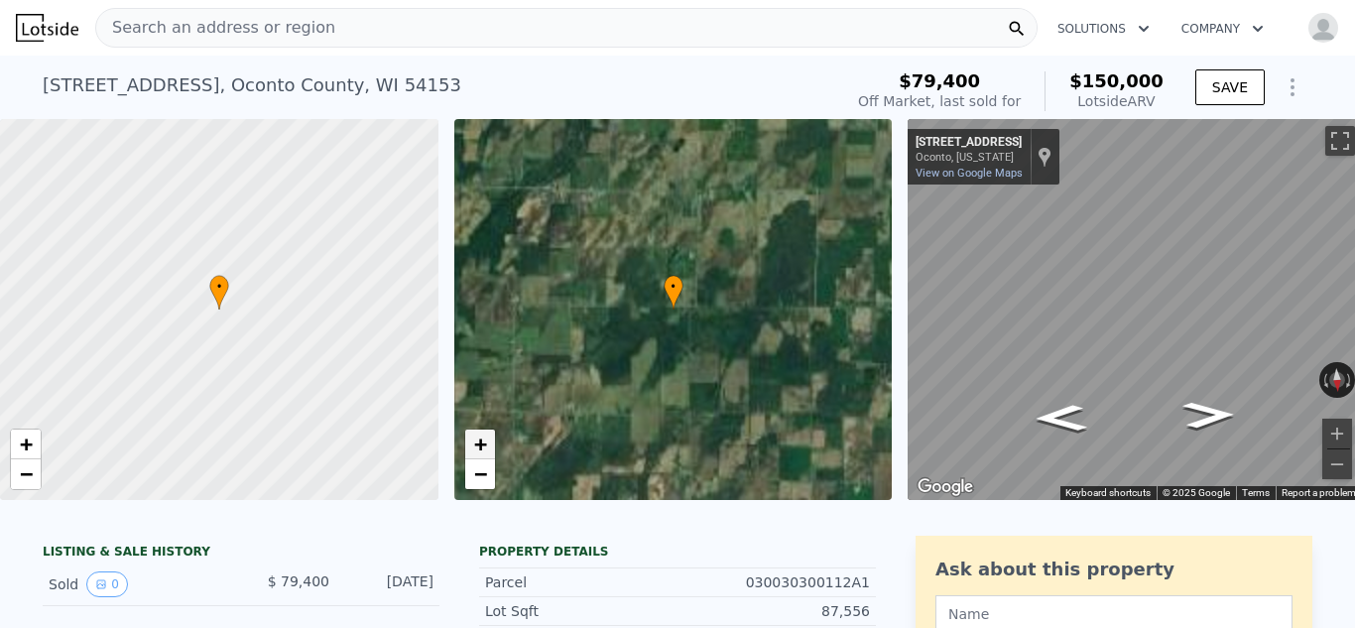
click at [484, 445] on span "+" at bounding box center [479, 443] width 13 height 25
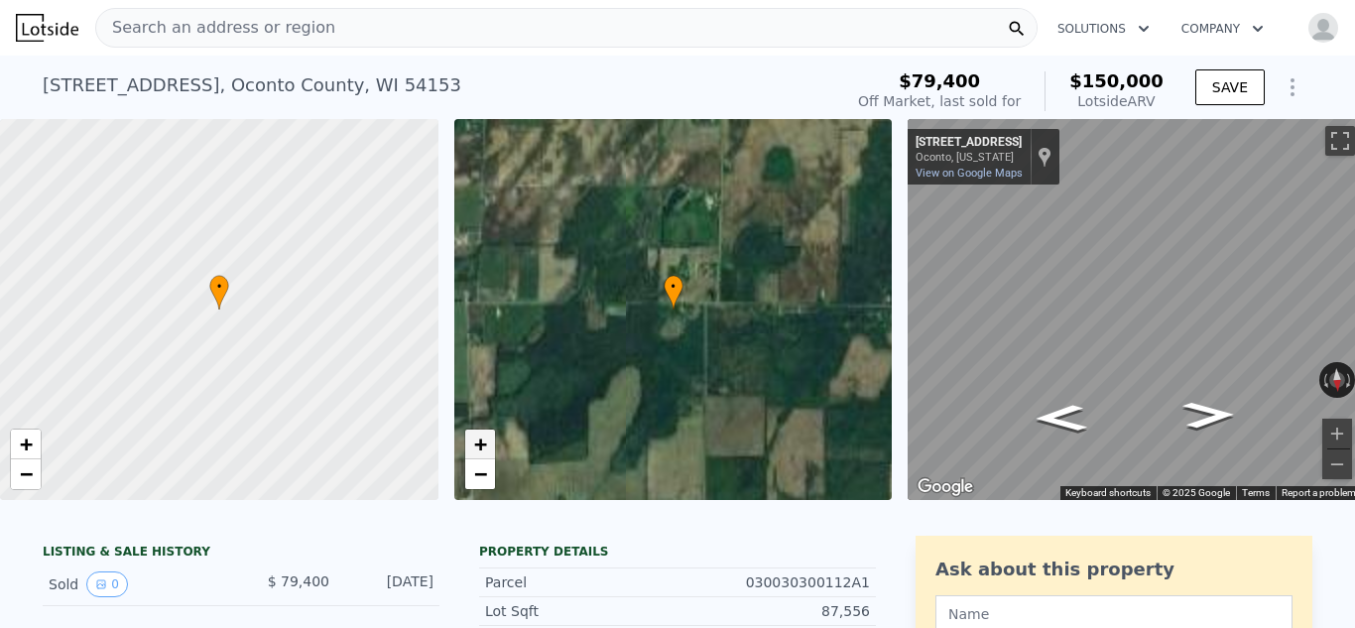
click at [484, 445] on span "+" at bounding box center [479, 443] width 13 height 25
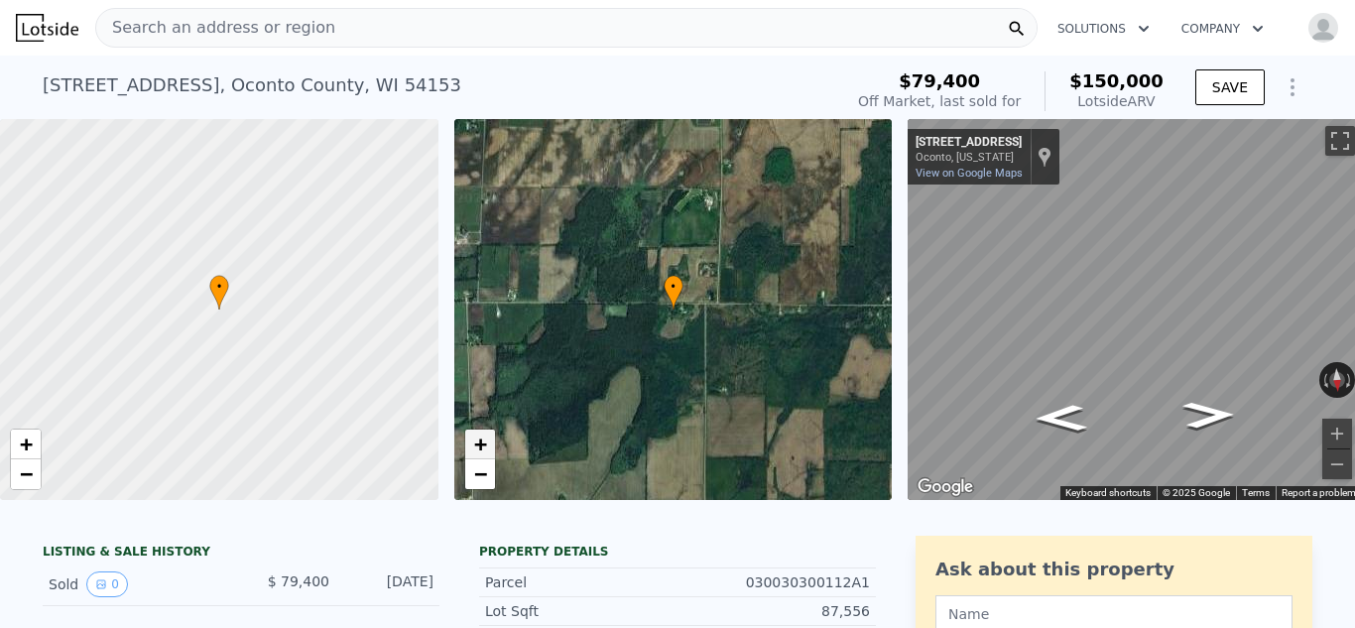
click at [484, 445] on span "+" at bounding box center [479, 443] width 13 height 25
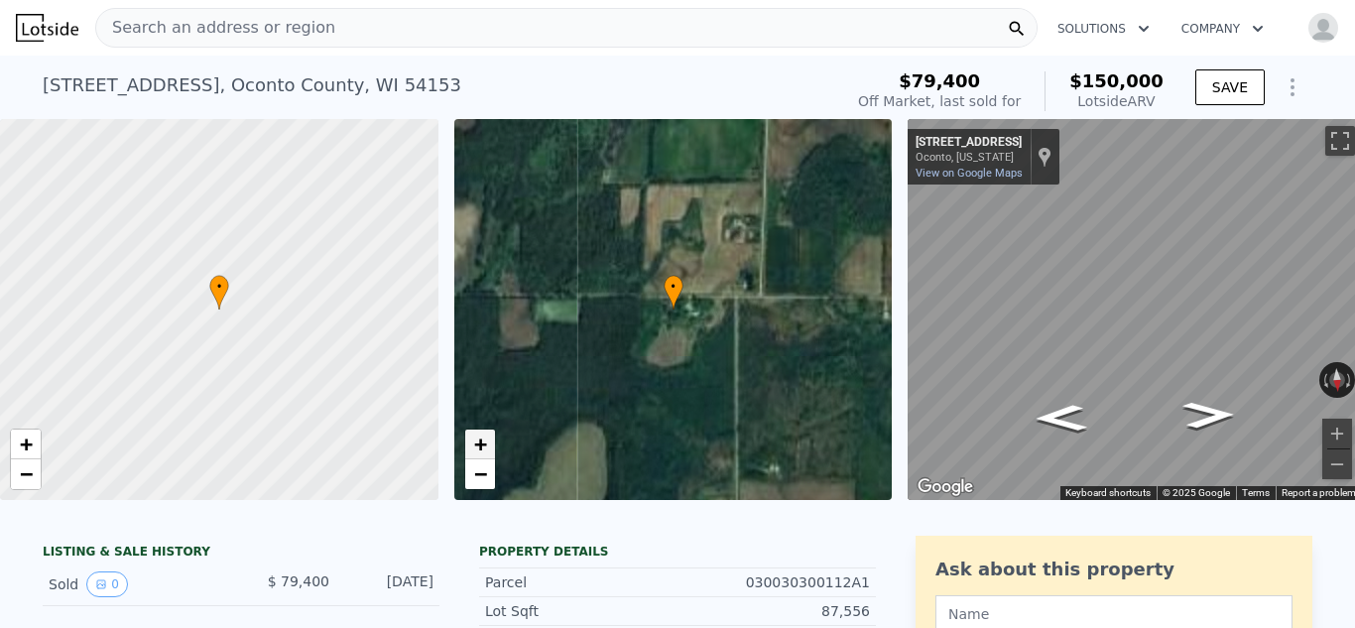
click at [484, 445] on span "+" at bounding box center [479, 443] width 13 height 25
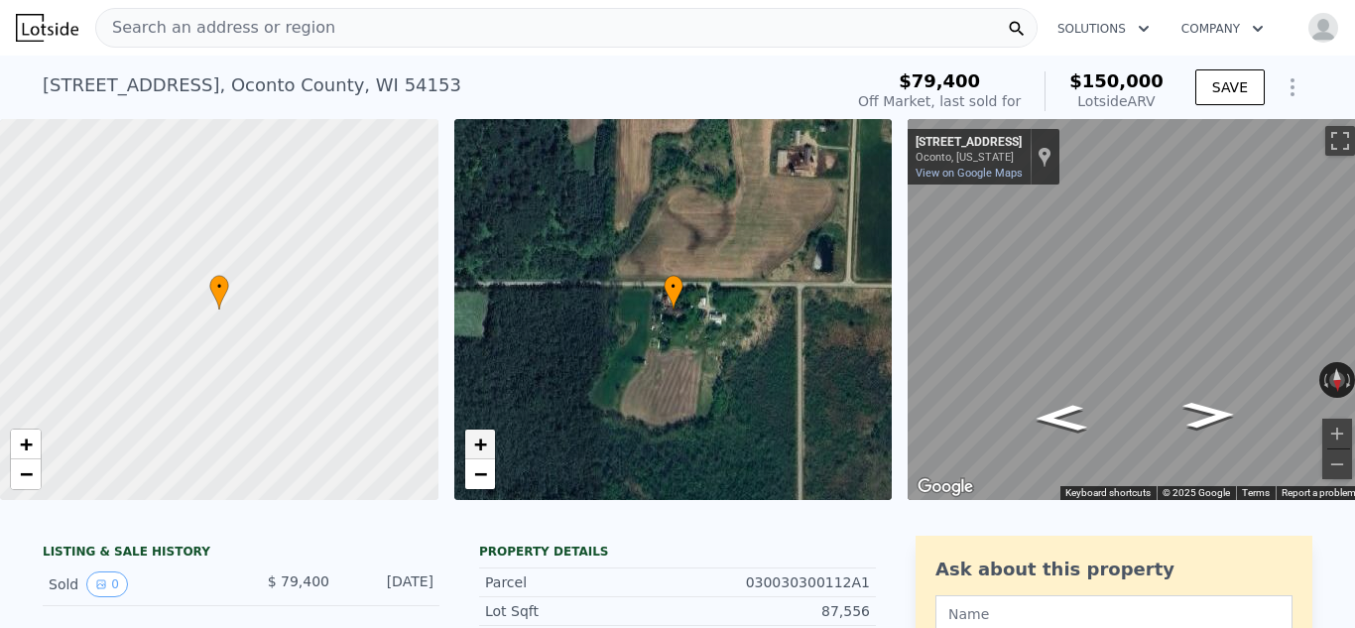
click at [484, 445] on span "+" at bounding box center [479, 443] width 13 height 25
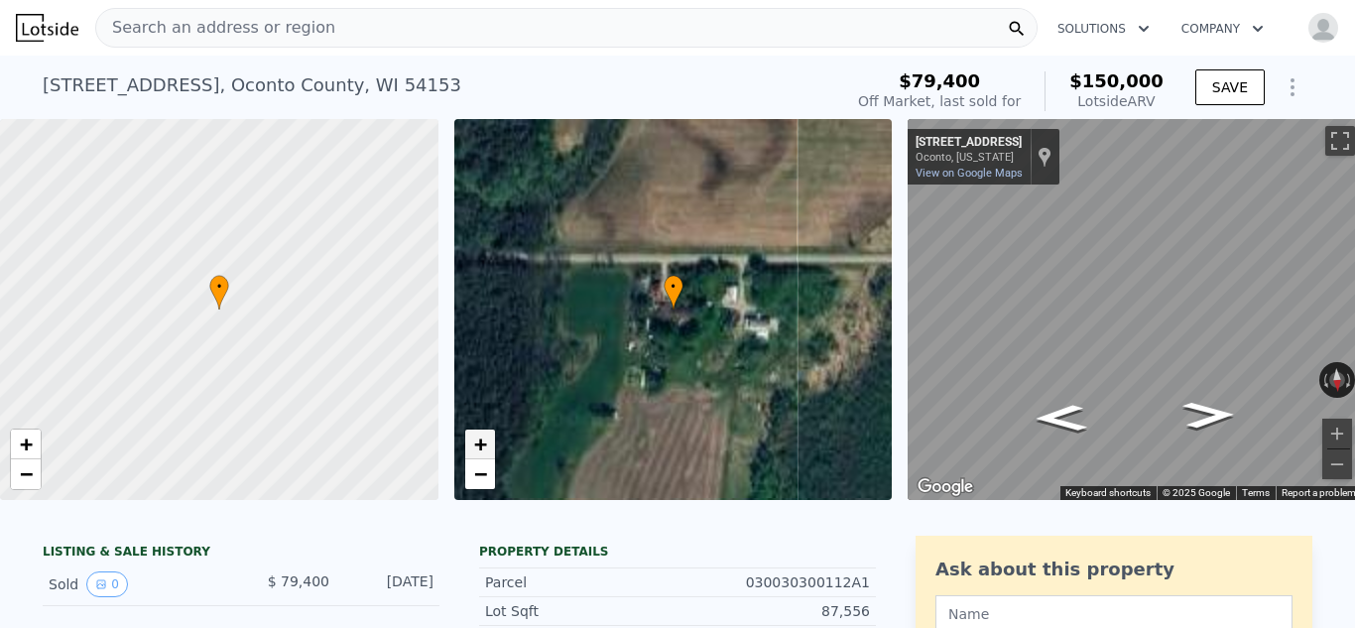
click at [484, 445] on span "+" at bounding box center [479, 443] width 13 height 25
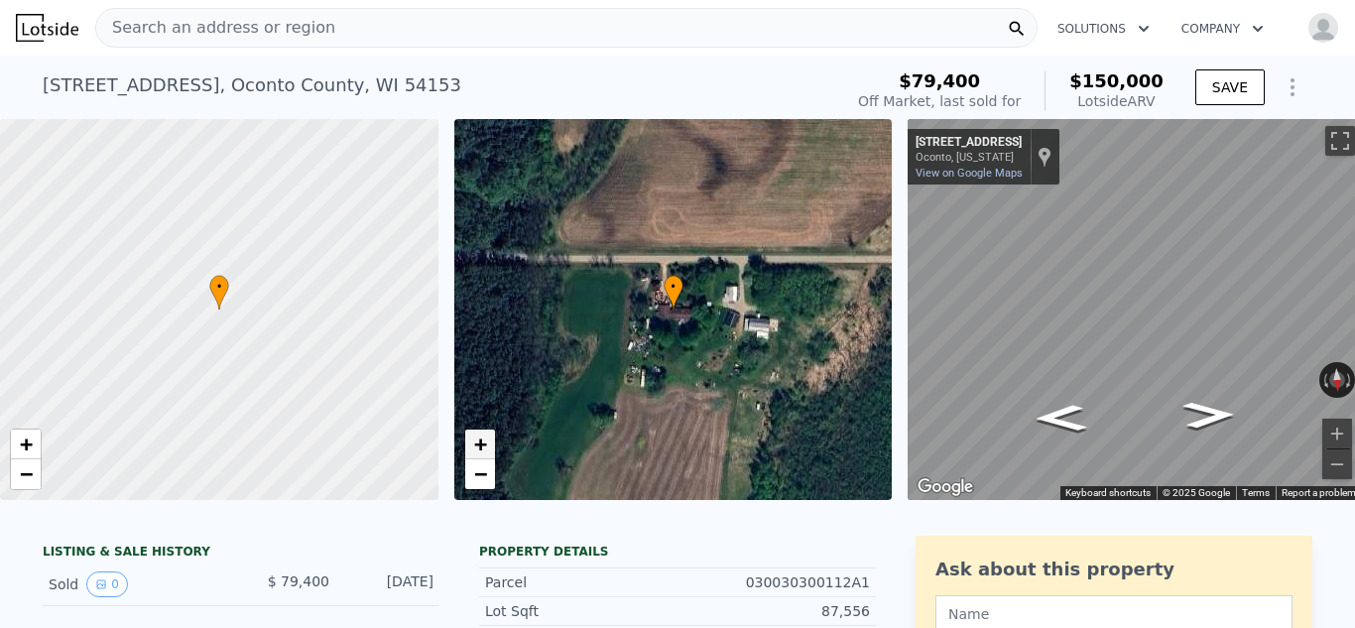
click at [484, 445] on span "+" at bounding box center [479, 443] width 13 height 25
